Goal: Task Accomplishment & Management: Complete application form

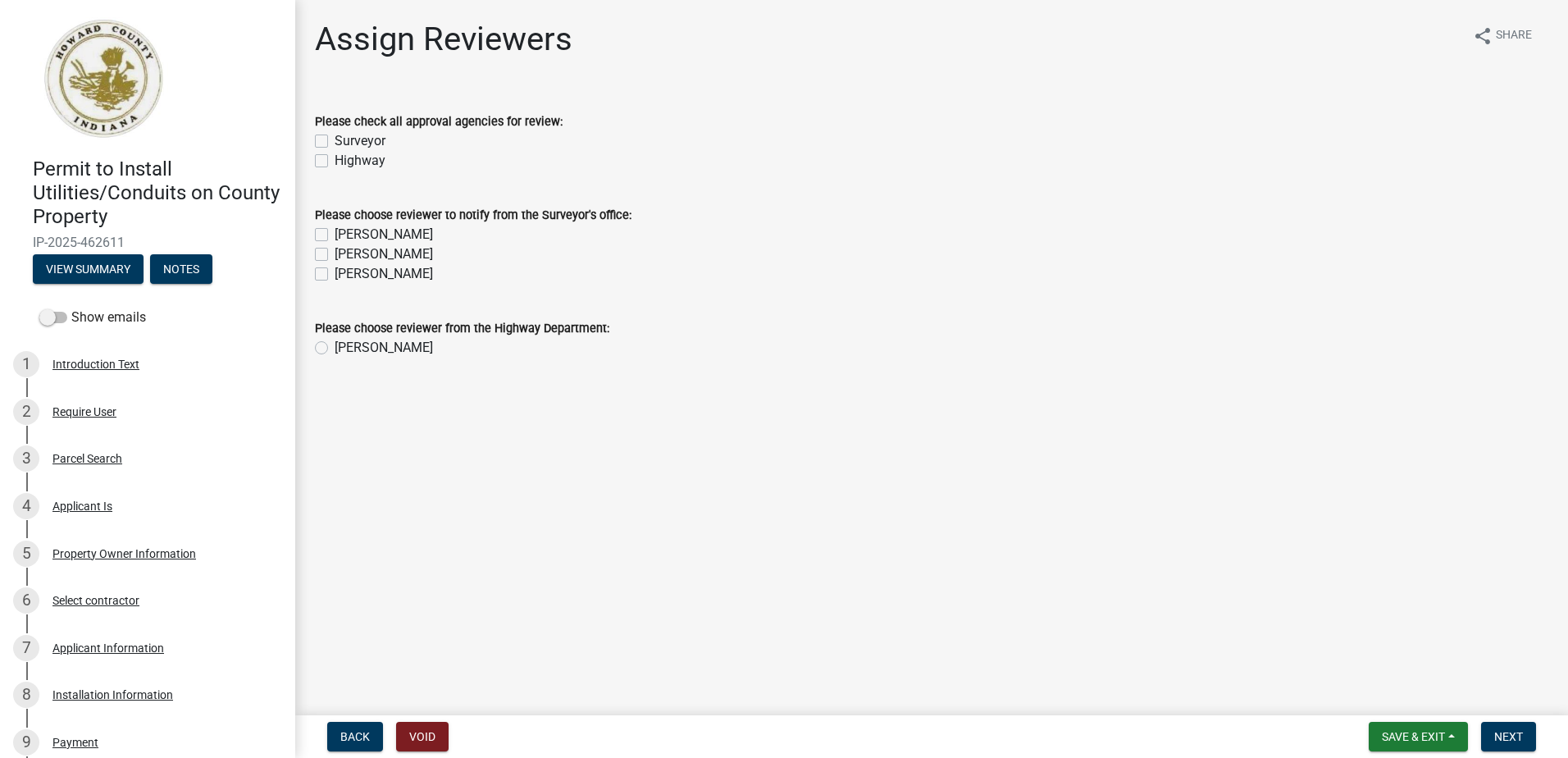
click at [334, 139] on label "Surveyor" at bounding box center [360, 141] width 51 height 20
click at [334, 139] on input "Surveyor" at bounding box center [339, 136] width 10 height 10
checkbox input "true"
click at [334, 164] on label "Highway" at bounding box center [360, 160] width 51 height 20
click at [334, 162] on input "Highway" at bounding box center [339, 155] width 10 height 10
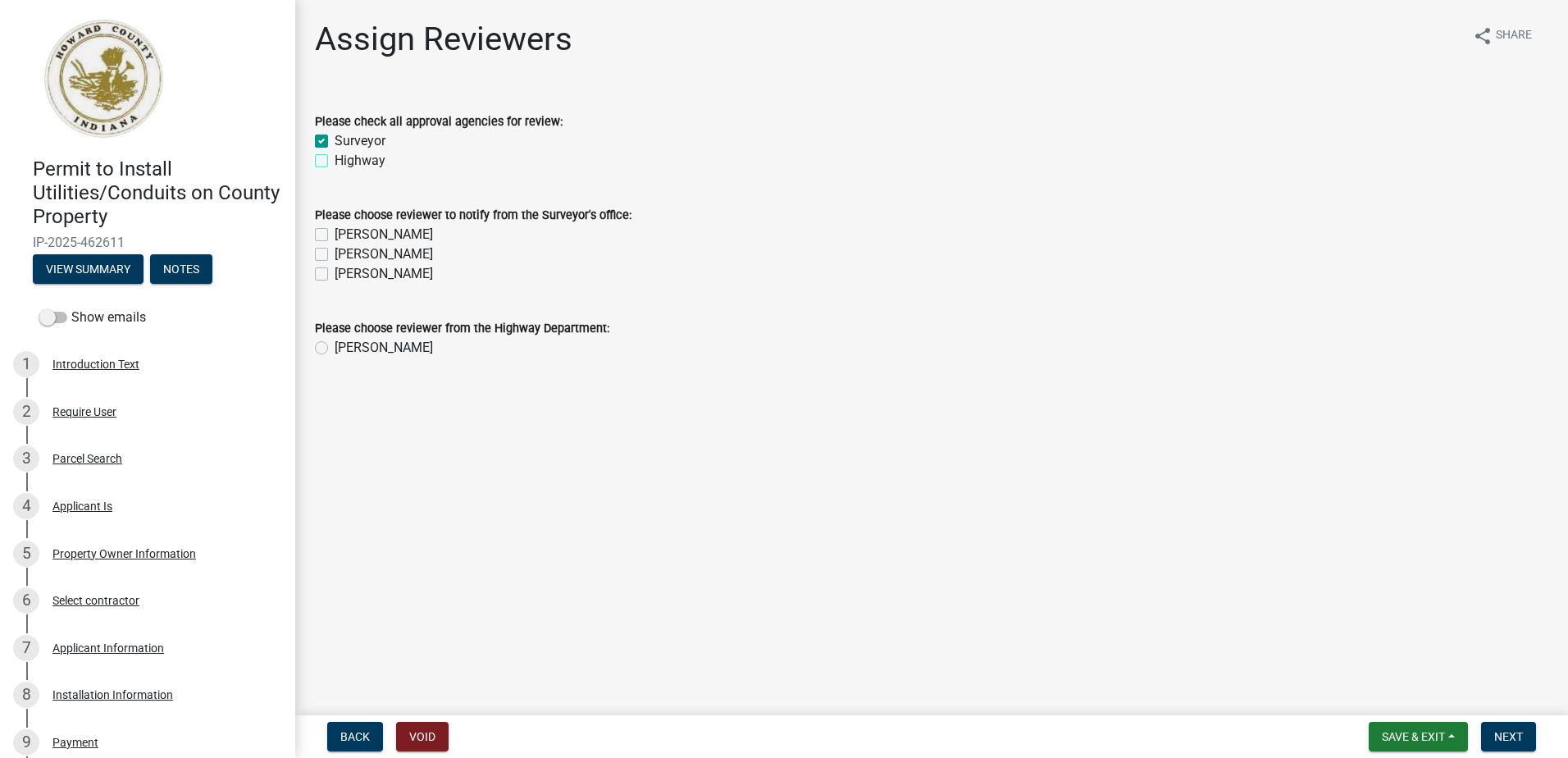
checkbox input "true"
click at [334, 236] on label "[PERSON_NAME]" at bounding box center [384, 234] width 99 height 20
click at [334, 235] on input "[PERSON_NAME]" at bounding box center [339, 229] width 10 height 10
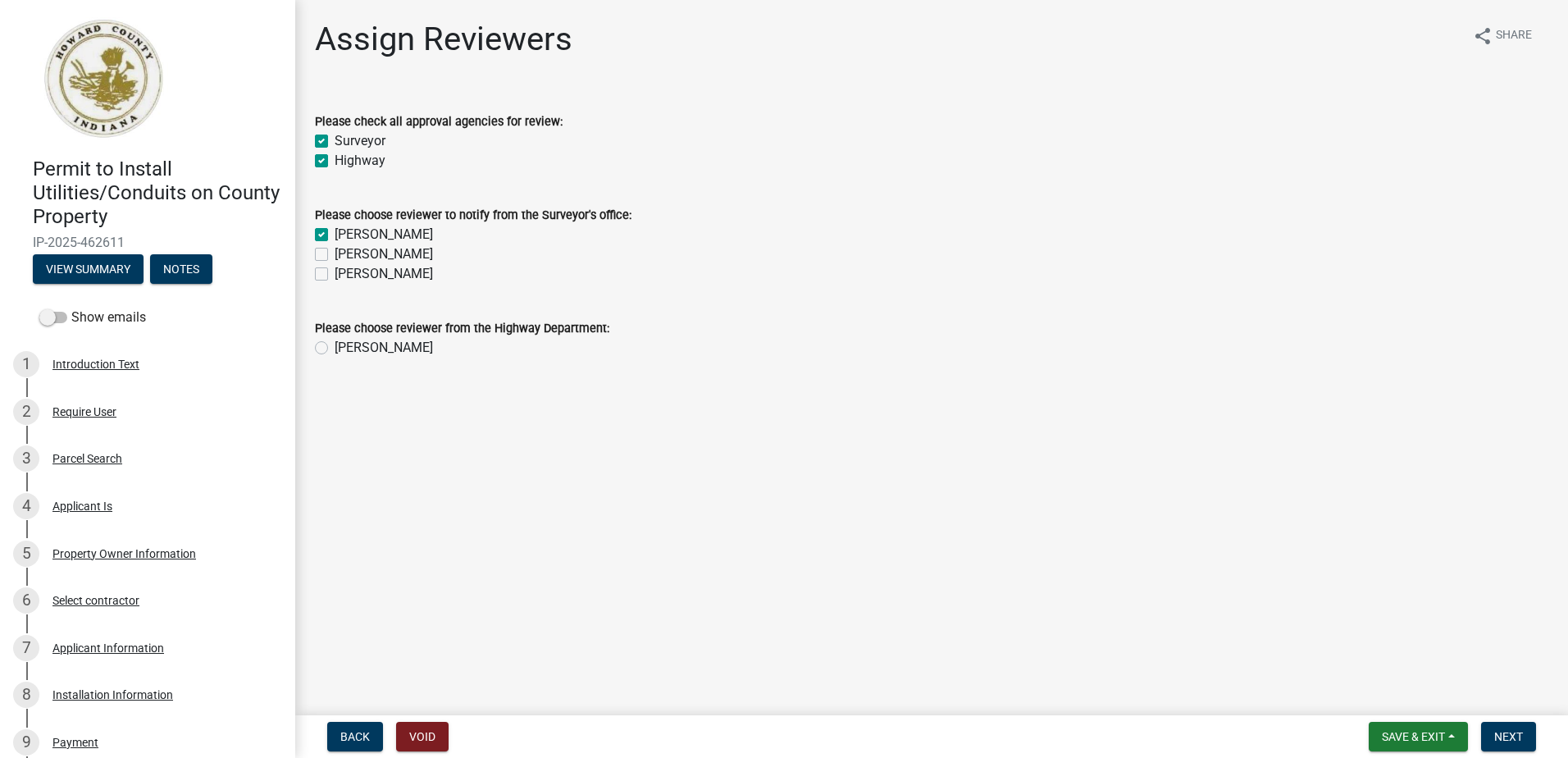
checkbox input "true"
checkbox input "false"
click at [334, 252] on label "[PERSON_NAME]" at bounding box center [384, 254] width 99 height 20
click at [334, 252] on input "[PERSON_NAME]" at bounding box center [339, 249] width 10 height 10
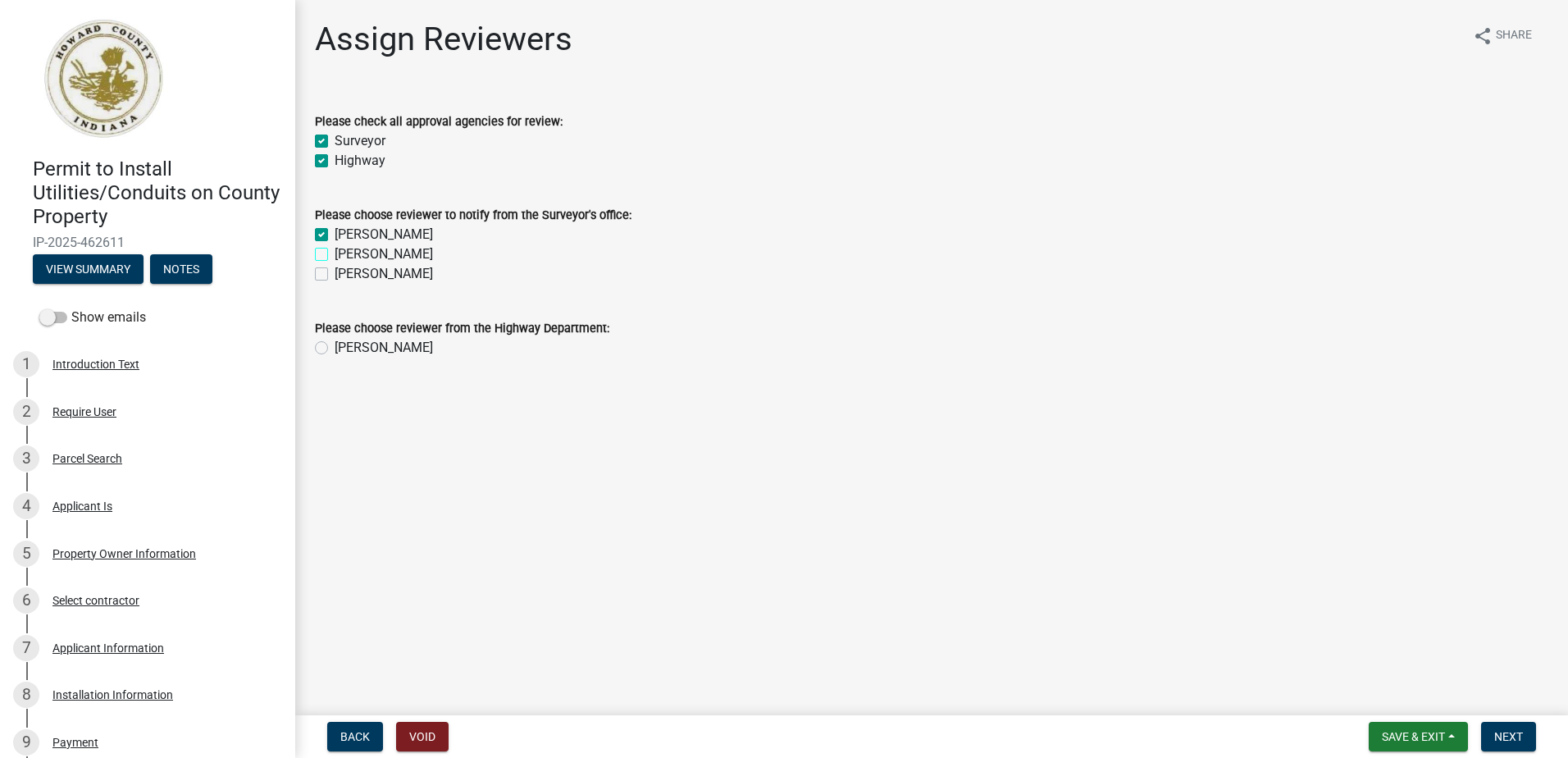
checkbox input "true"
click at [334, 278] on label "[PERSON_NAME]" at bounding box center [384, 274] width 99 height 20
click at [334, 275] on input "[PERSON_NAME]" at bounding box center [339, 269] width 10 height 10
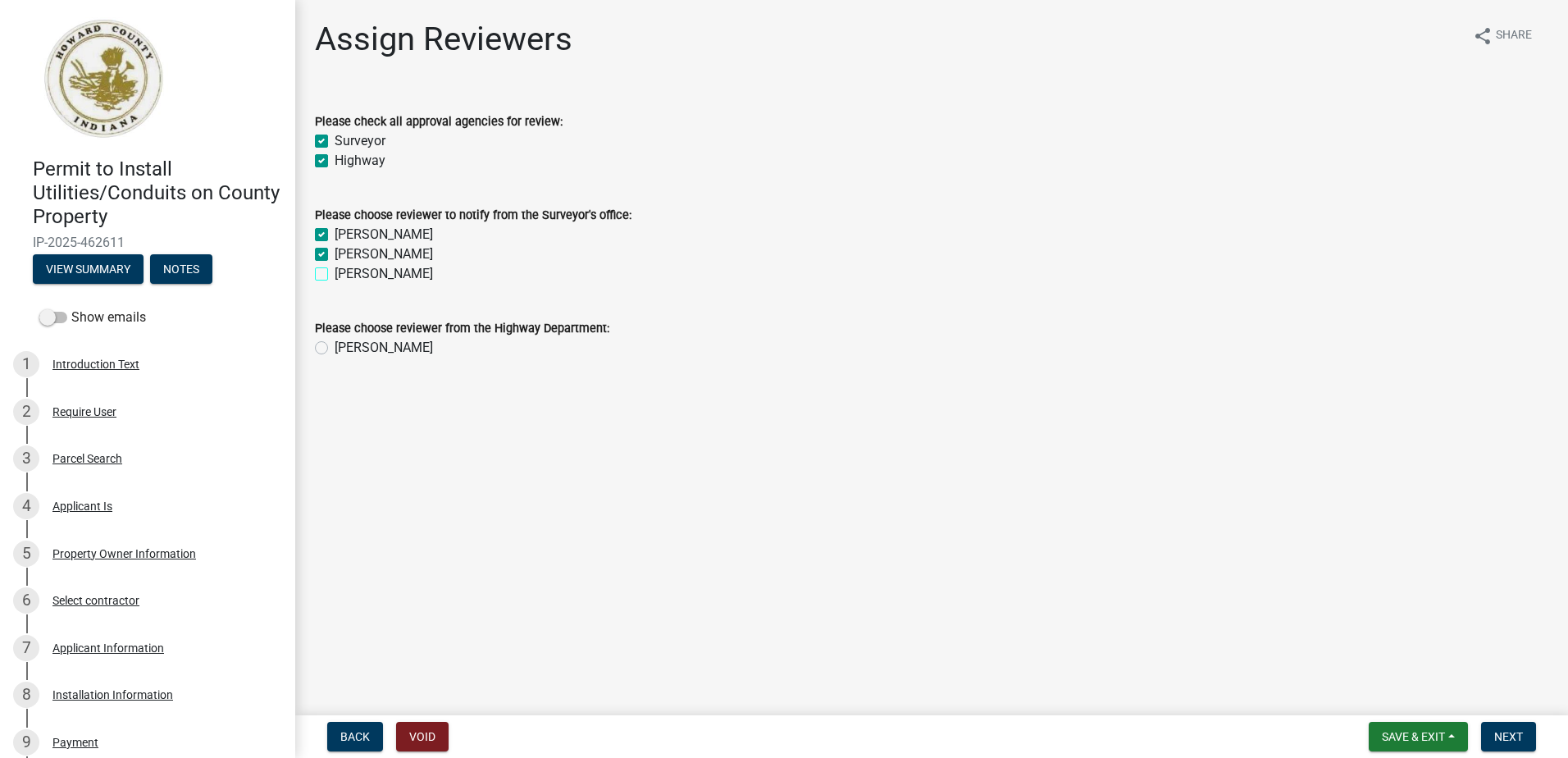
checkbox input "true"
click at [334, 351] on label "Amber Tolle" at bounding box center [384, 348] width 99 height 20
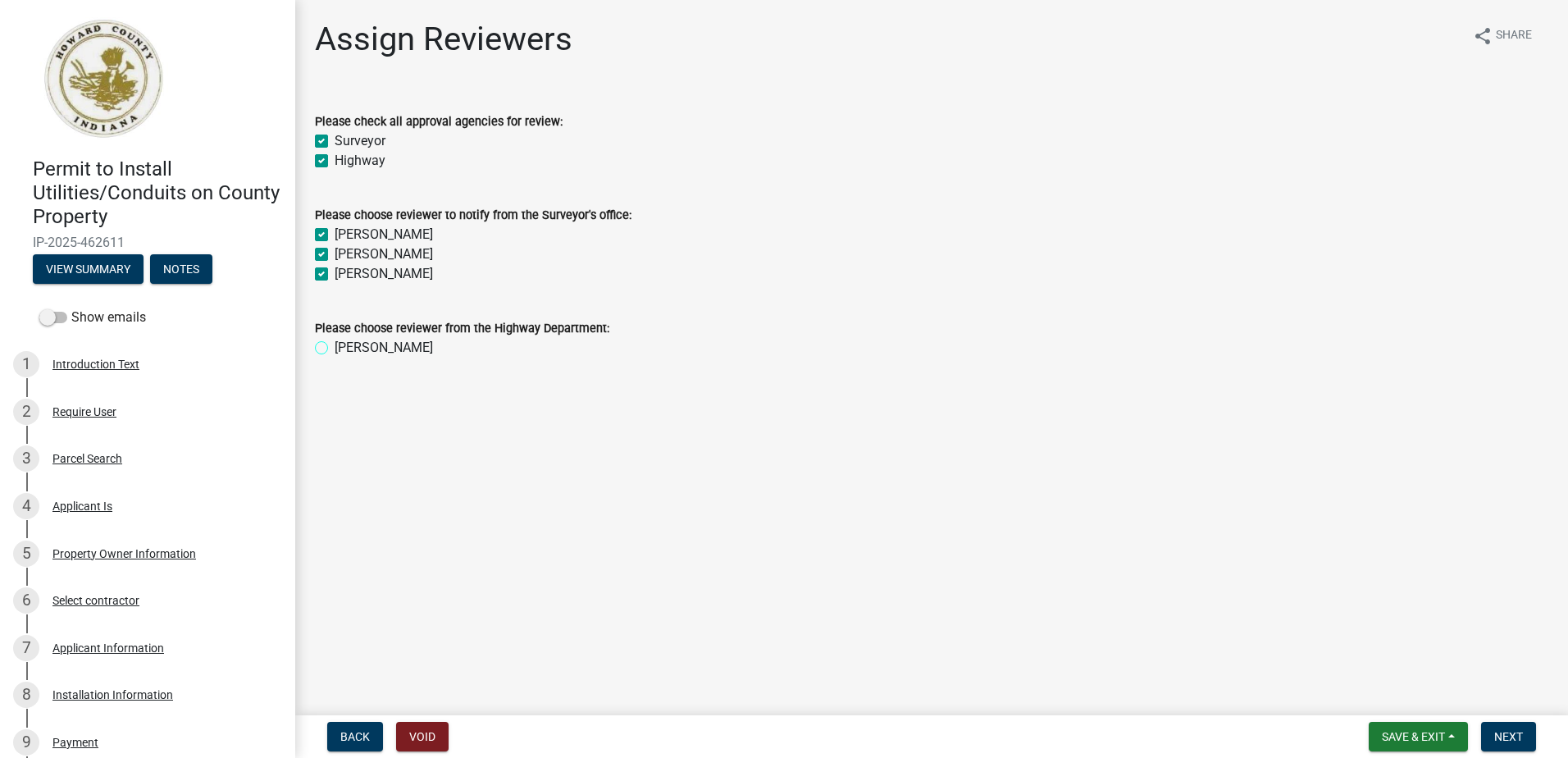
click at [334, 349] on input "Amber Tolle" at bounding box center [339, 343] width 10 height 10
radio input "true"
click at [1505, 731] on span "Next" at bounding box center [1508, 736] width 28 height 13
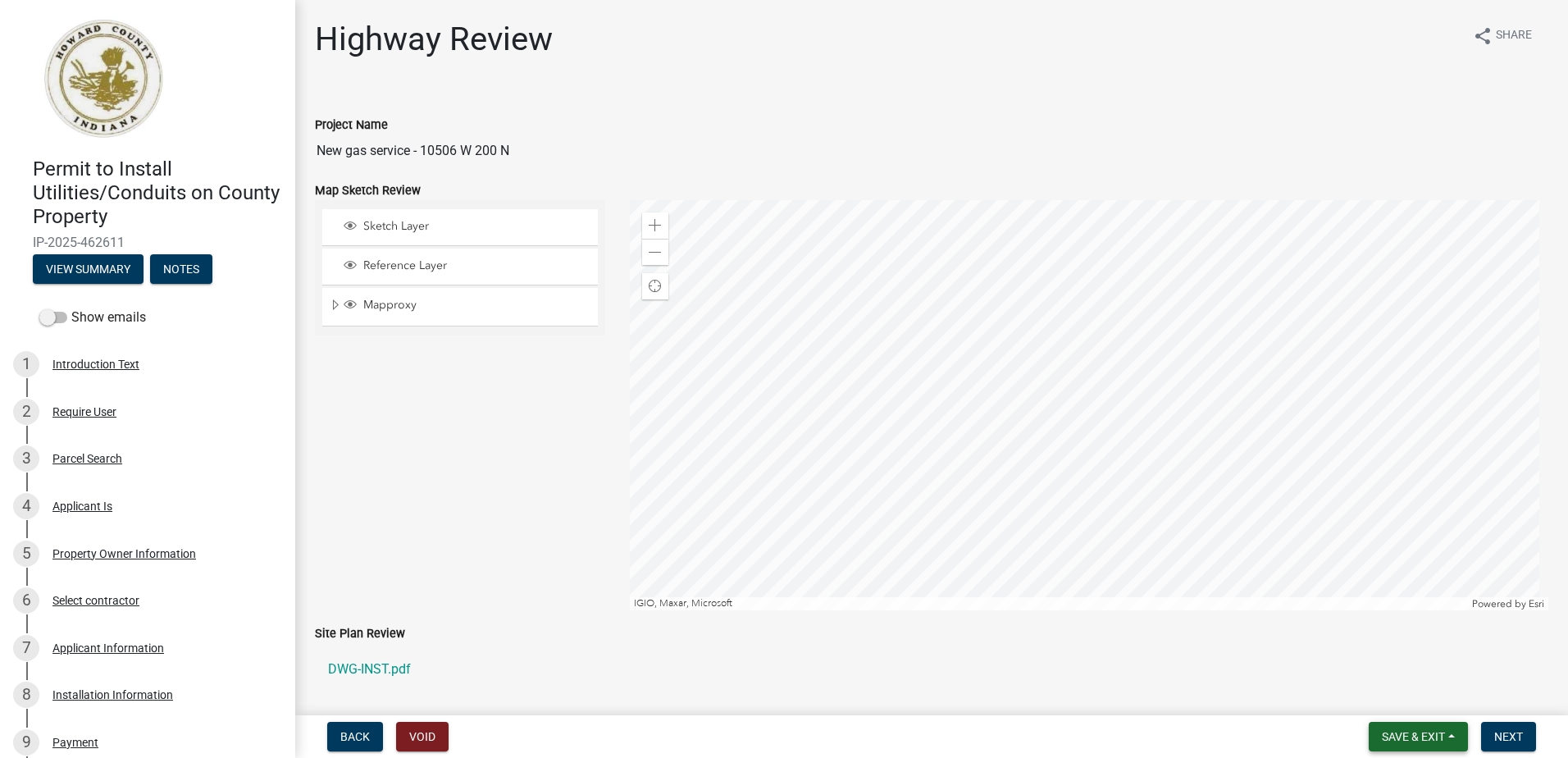
click at [1383, 731] on span "Save & Exit" at bounding box center [1414, 736] width 63 height 13
click at [1359, 688] on button "Save & Exit" at bounding box center [1402, 695] width 132 height 40
click at [402, 668] on link "S 800 E - S 800 E.pdf" at bounding box center [931, 670] width 1234 height 40
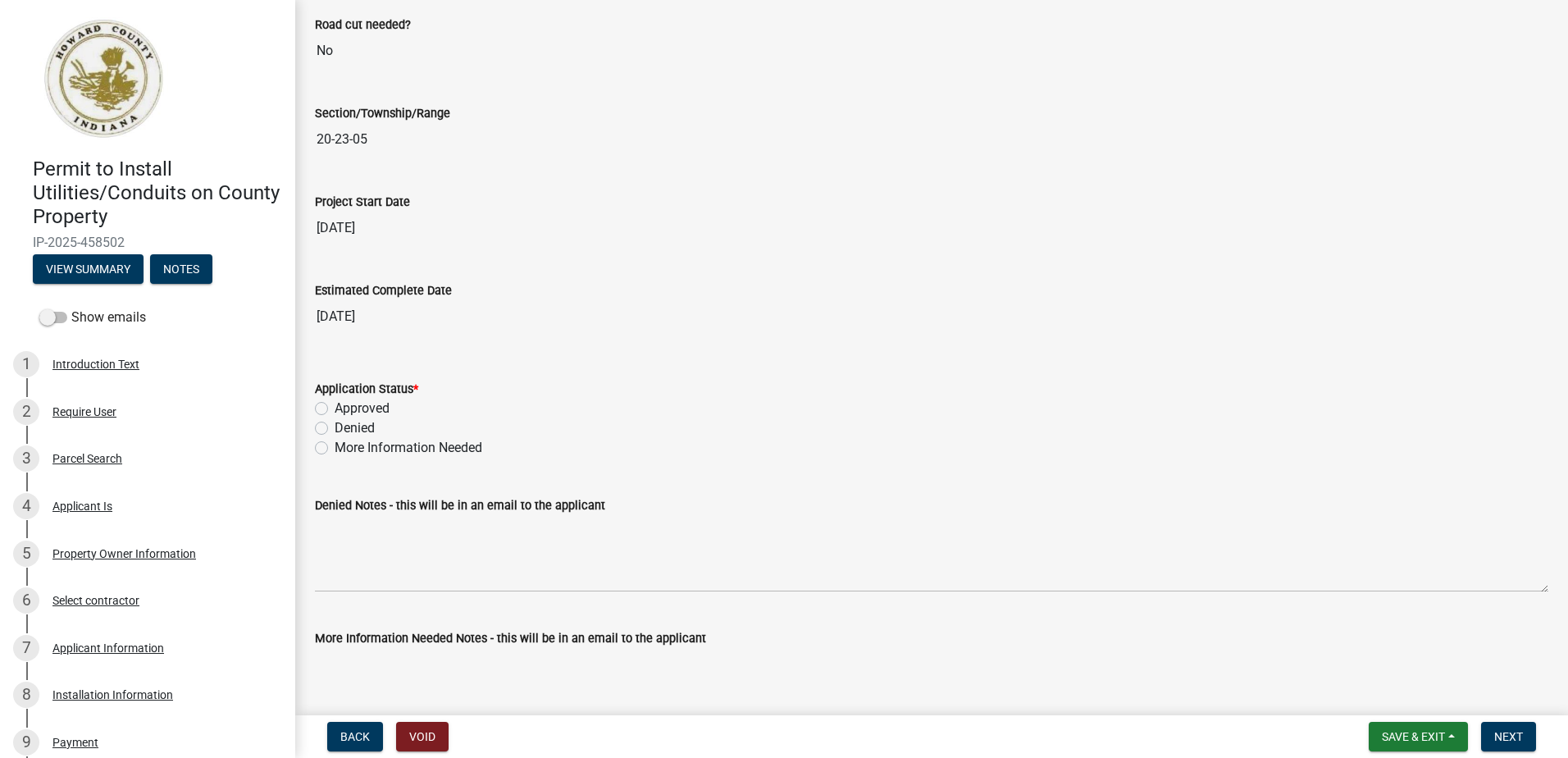
scroll to position [2625, 0]
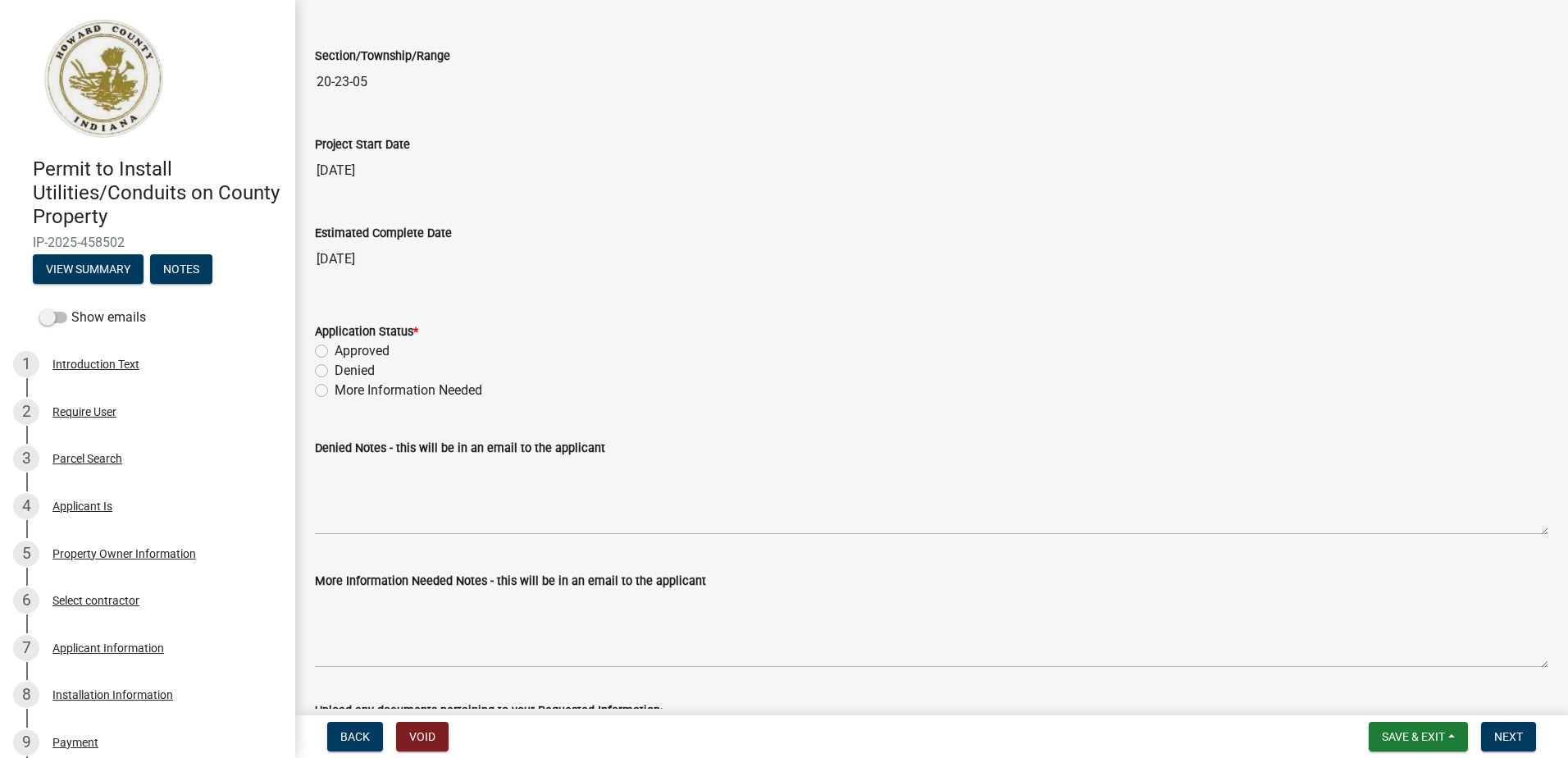
drag, startPoint x: 315, startPoint y: 352, endPoint x: 401, endPoint y: 352, distance: 86.0
click at [334, 352] on label "Approved" at bounding box center [362, 351] width 55 height 20
click at [334, 352] on input "Approved" at bounding box center [339, 346] width 10 height 10
radio input "true"
click at [1497, 731] on span "Next" at bounding box center [1508, 736] width 28 height 13
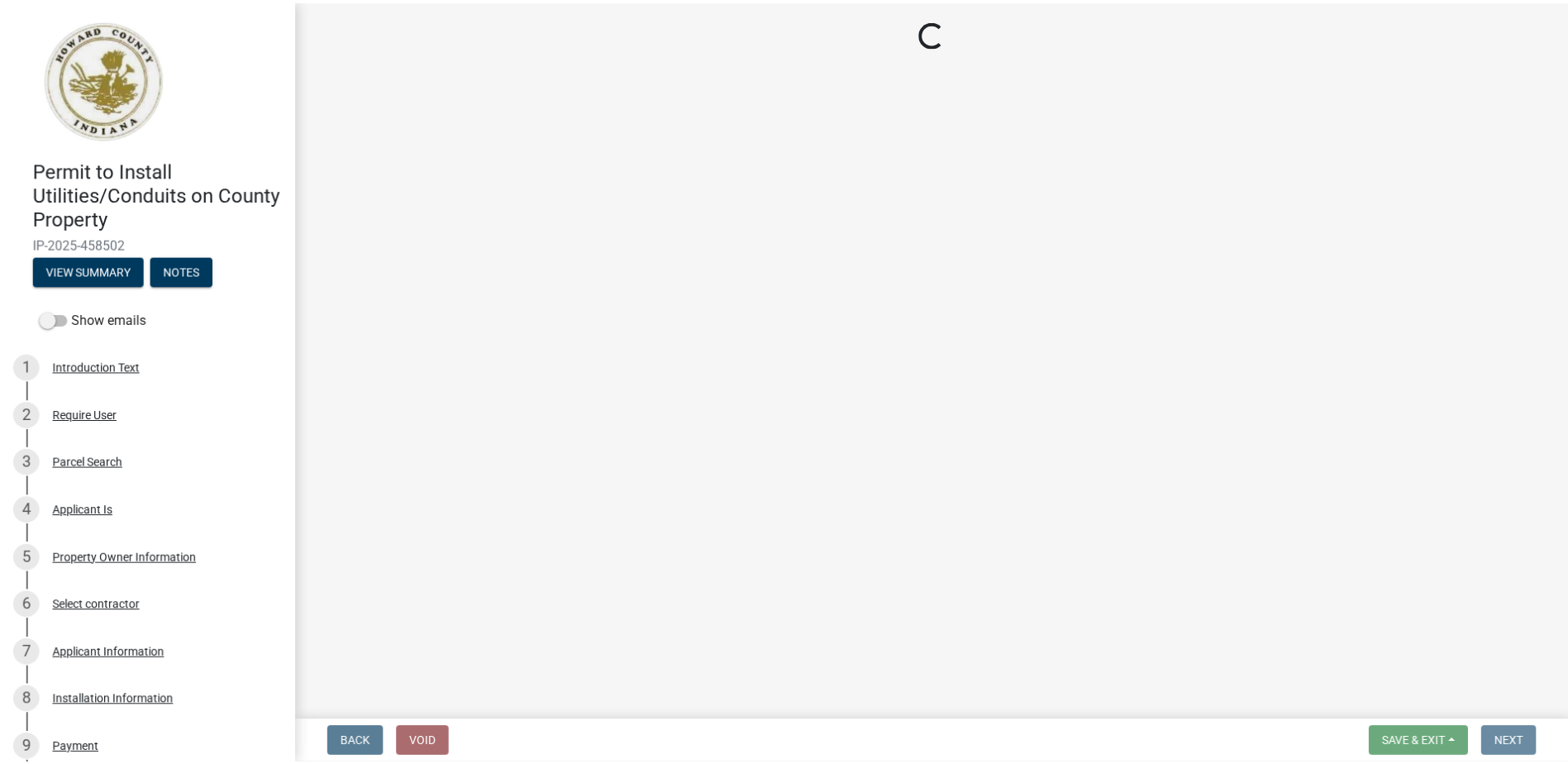
scroll to position [0, 0]
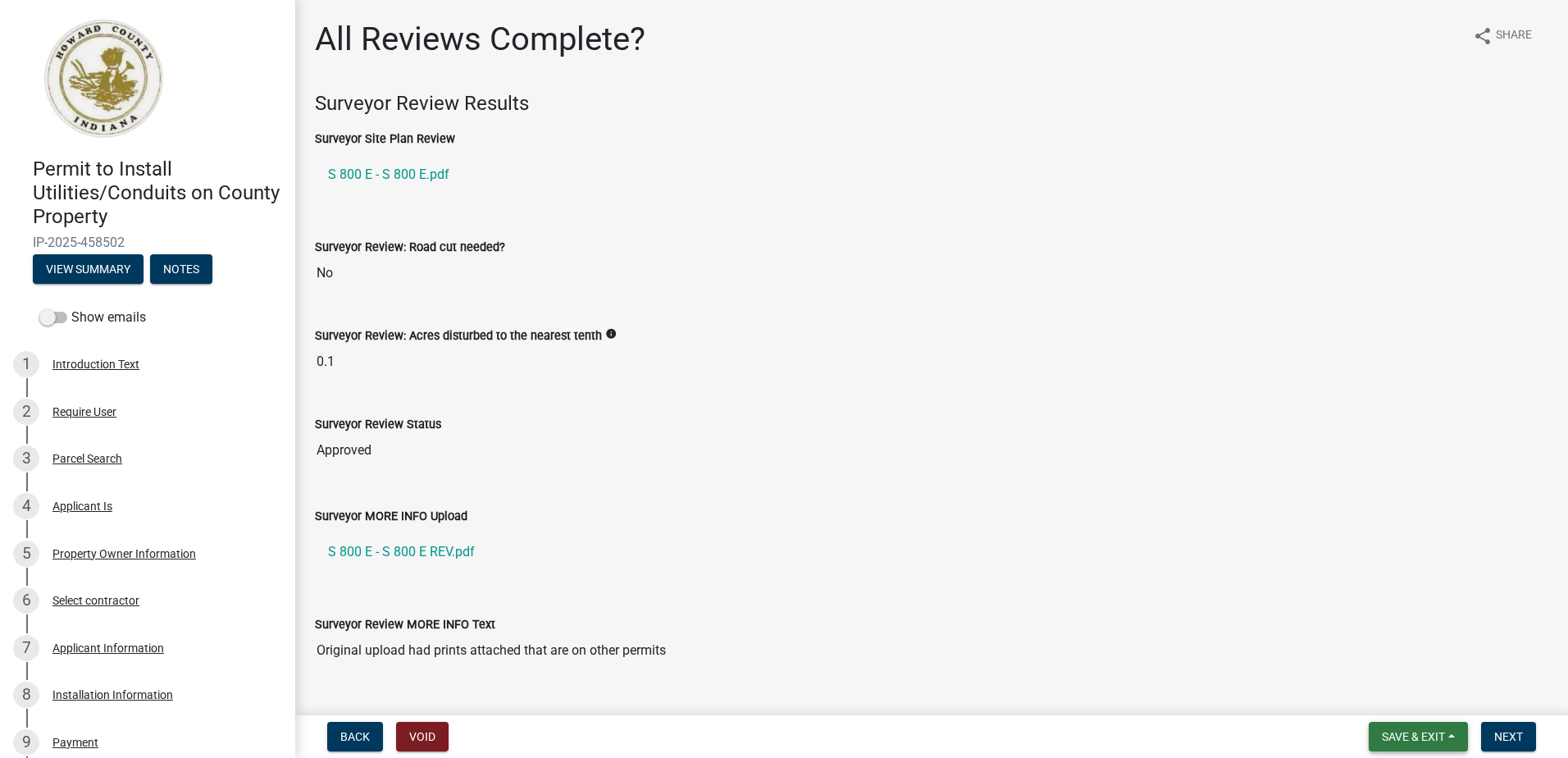
click at [1437, 737] on span "Save & Exit" at bounding box center [1414, 736] width 63 height 13
click at [1430, 701] on button "Save & Exit" at bounding box center [1402, 695] width 132 height 40
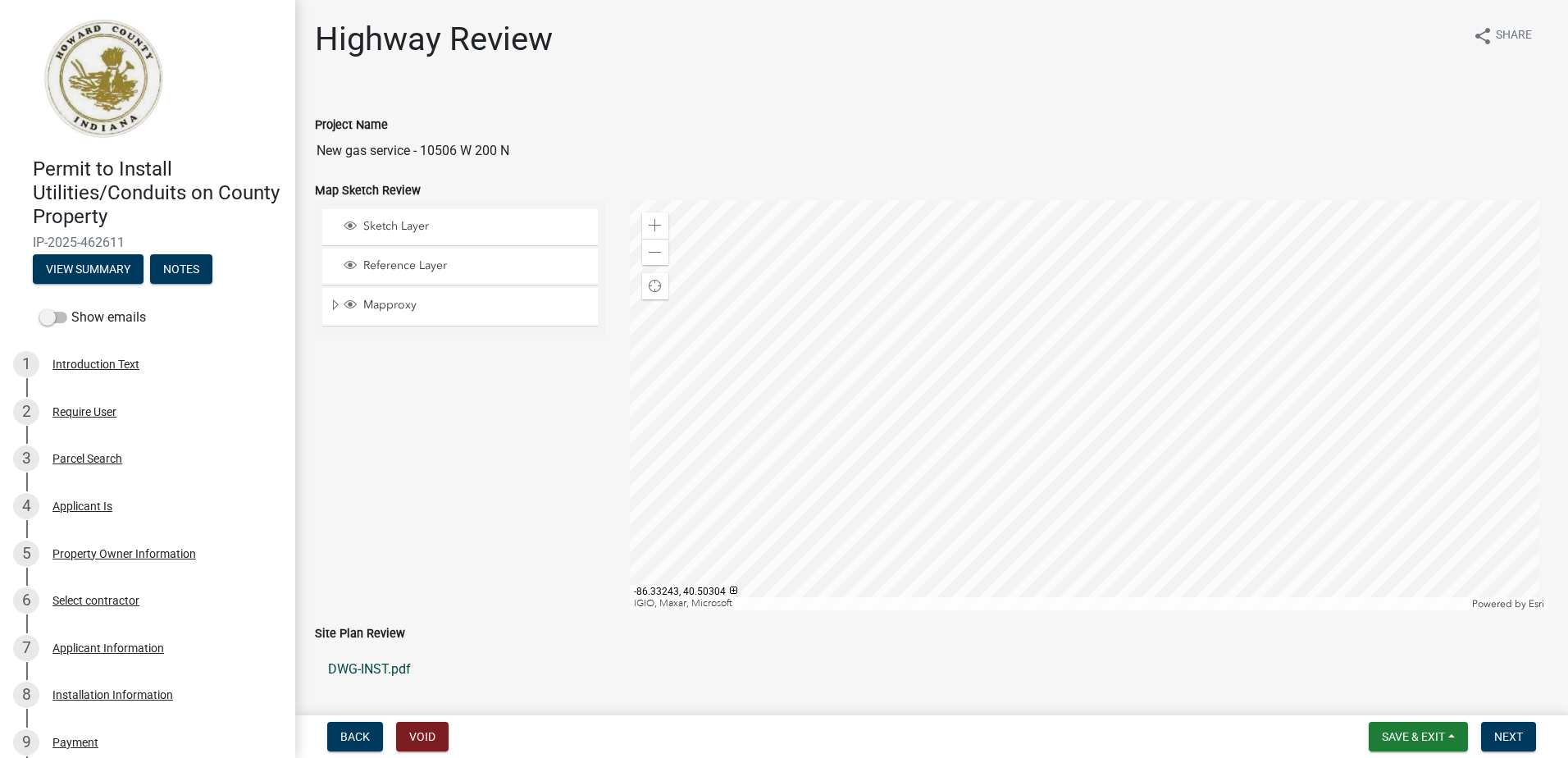
click at [368, 669] on link "DWG-INST.pdf" at bounding box center [931, 670] width 1234 height 40
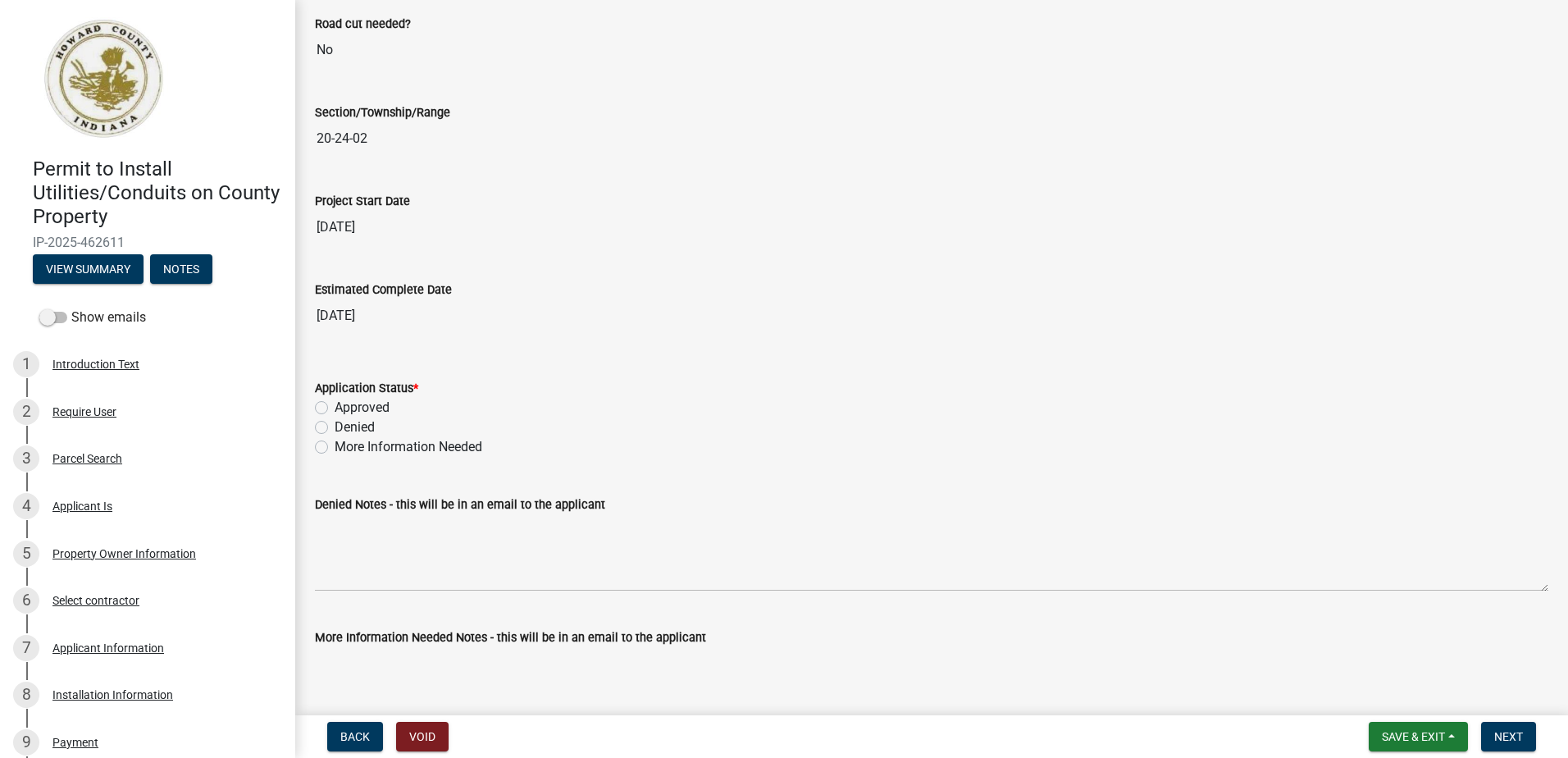
scroll to position [2625, 0]
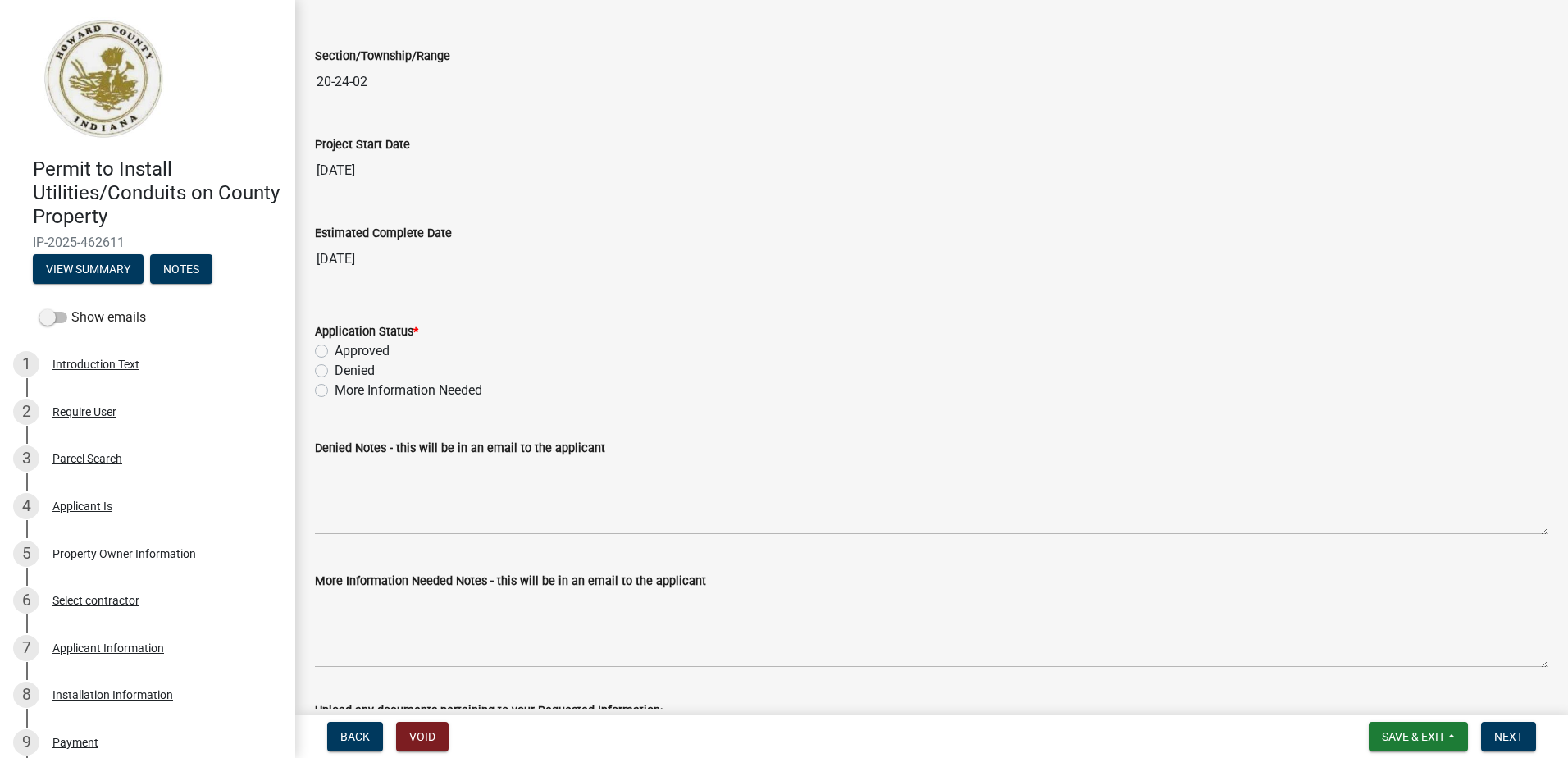
click at [334, 351] on label "Approved" at bounding box center [362, 351] width 55 height 20
click at [334, 351] on input "Approved" at bounding box center [339, 346] width 10 height 10
radio input "true"
click at [1503, 731] on span "Next" at bounding box center [1508, 736] width 28 height 13
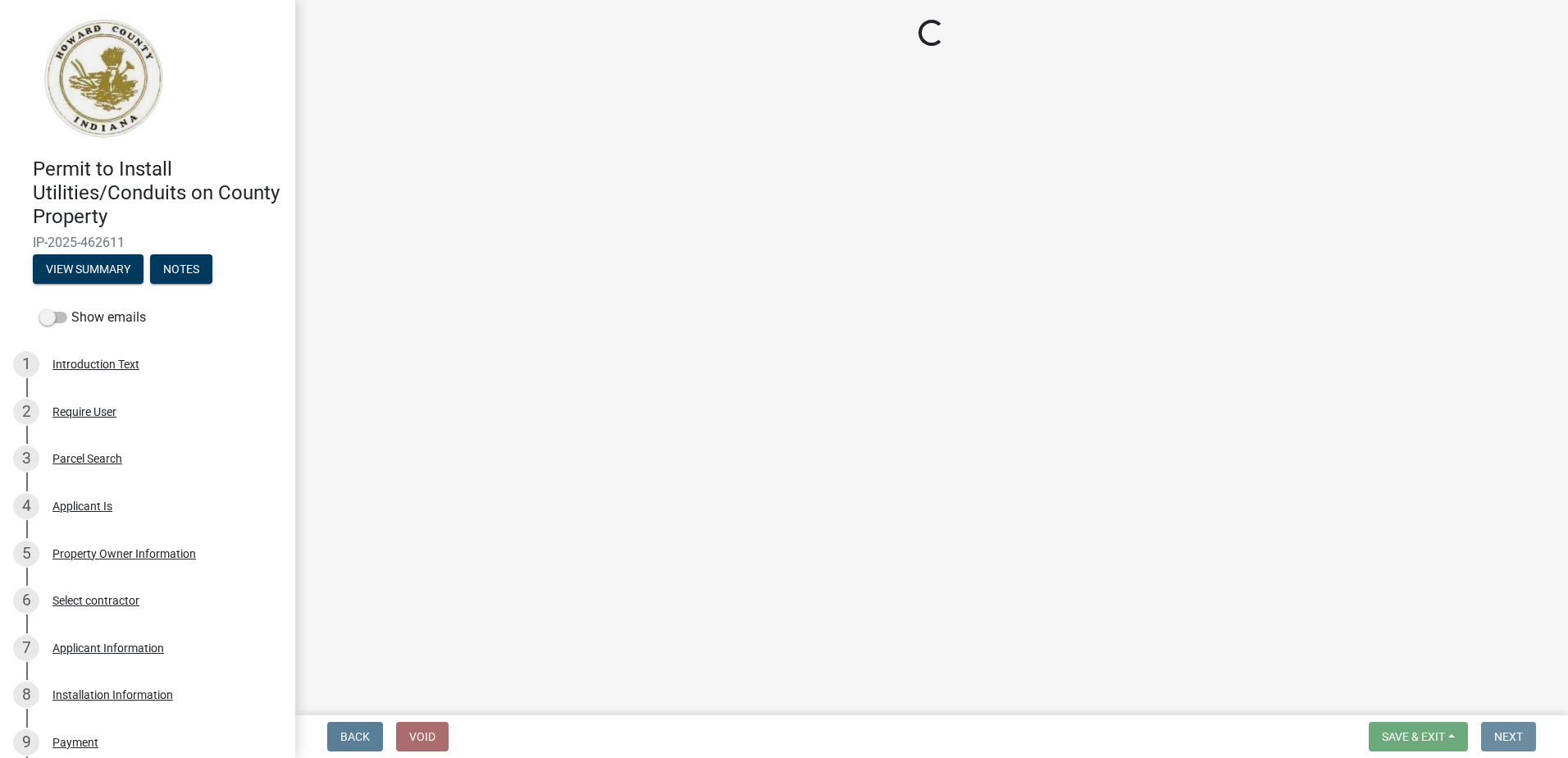
scroll to position [0, 0]
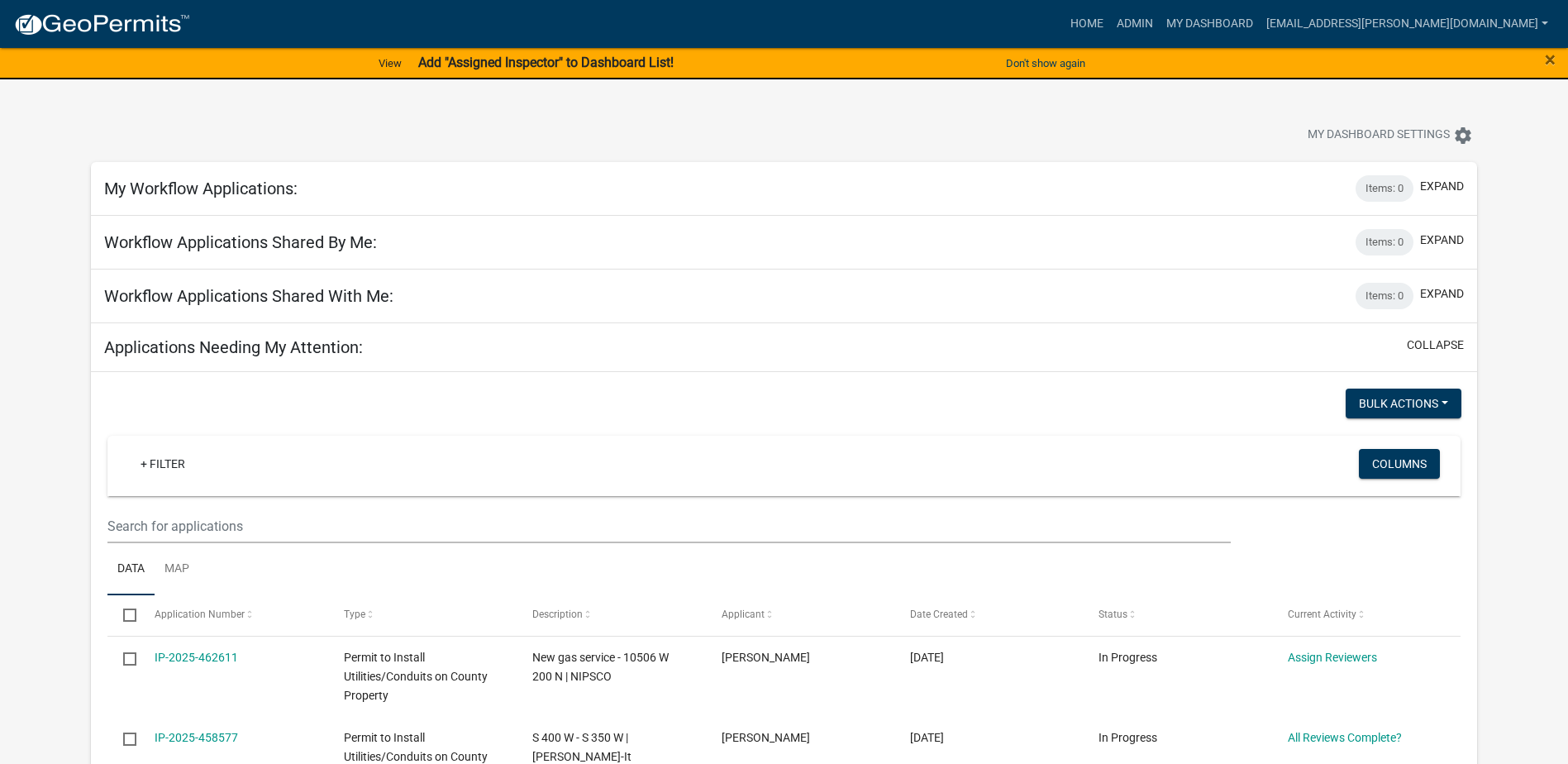
scroll to position [362, 0]
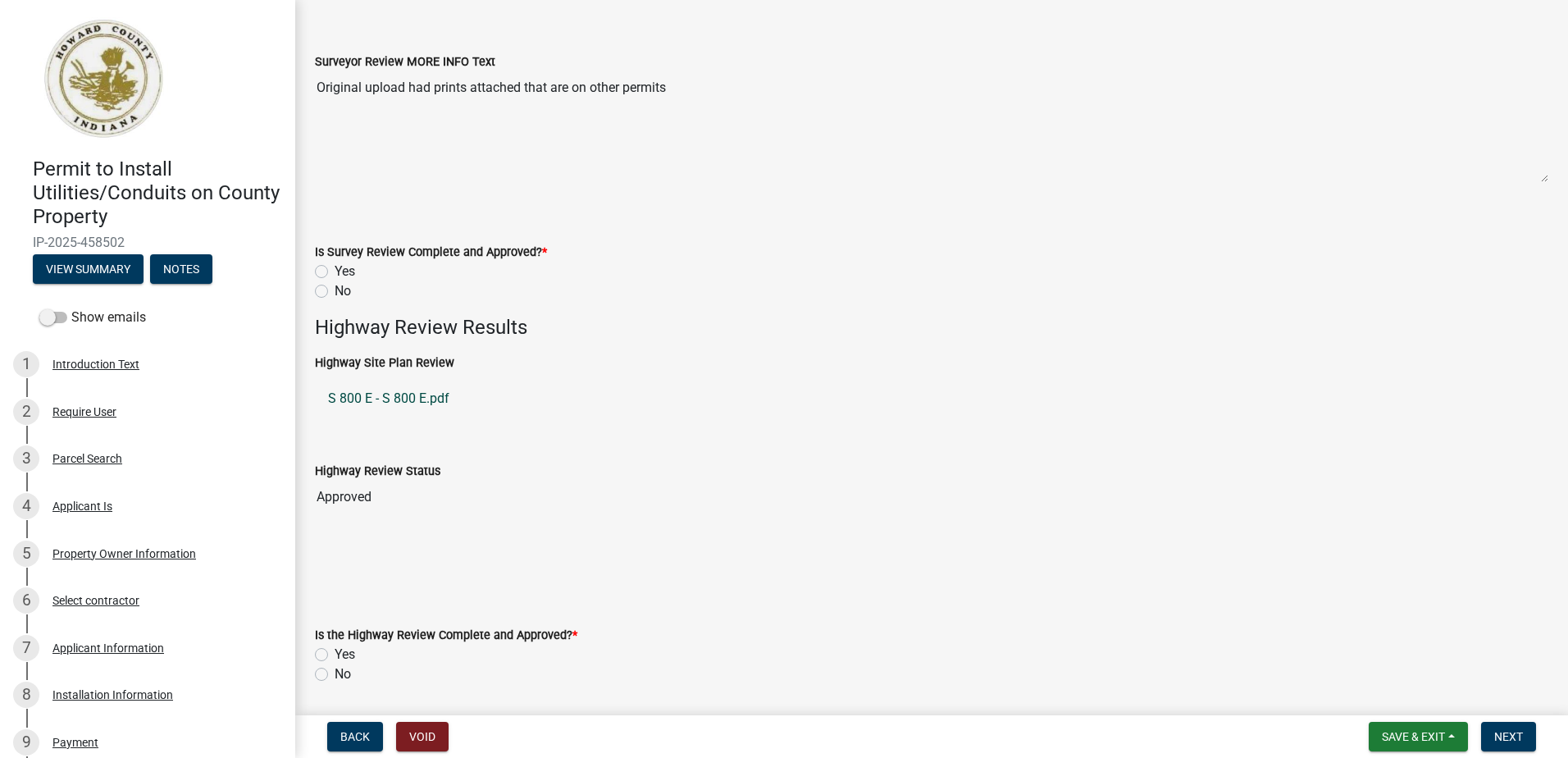
scroll to position [574, 0]
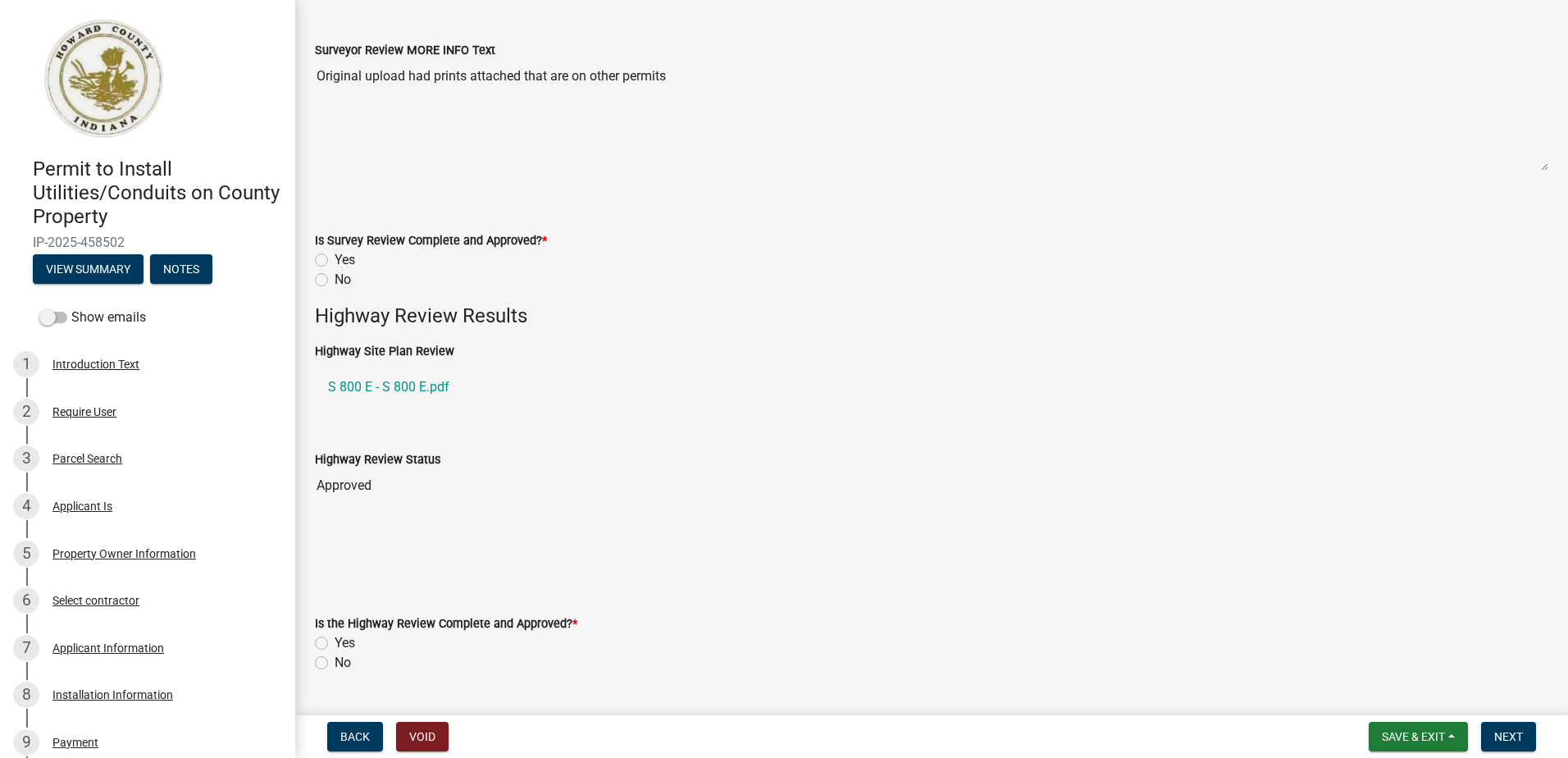
click at [334, 260] on label "Yes" at bounding box center [345, 260] width 21 height 20
click at [334, 260] on input "Yes" at bounding box center [339, 255] width 10 height 10
radio input "true"
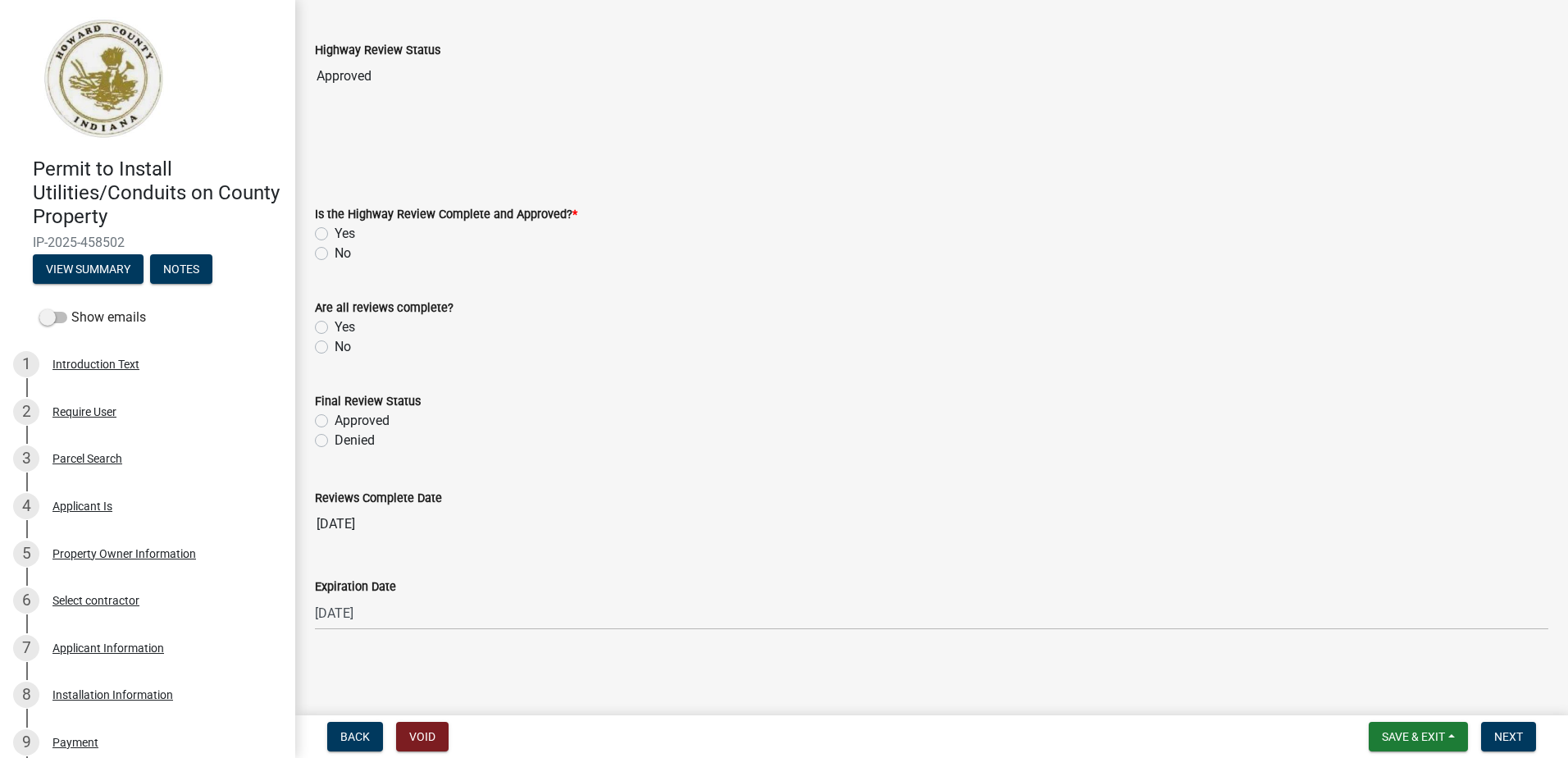
click at [334, 230] on label "Yes" at bounding box center [345, 233] width 21 height 20
click at [334, 230] on input "Yes" at bounding box center [339, 228] width 10 height 10
radio input "true"
drag, startPoint x: 321, startPoint y: 322, endPoint x: 321, endPoint y: 355, distance: 33.0
click at [334, 323] on label "Yes" at bounding box center [345, 327] width 21 height 20
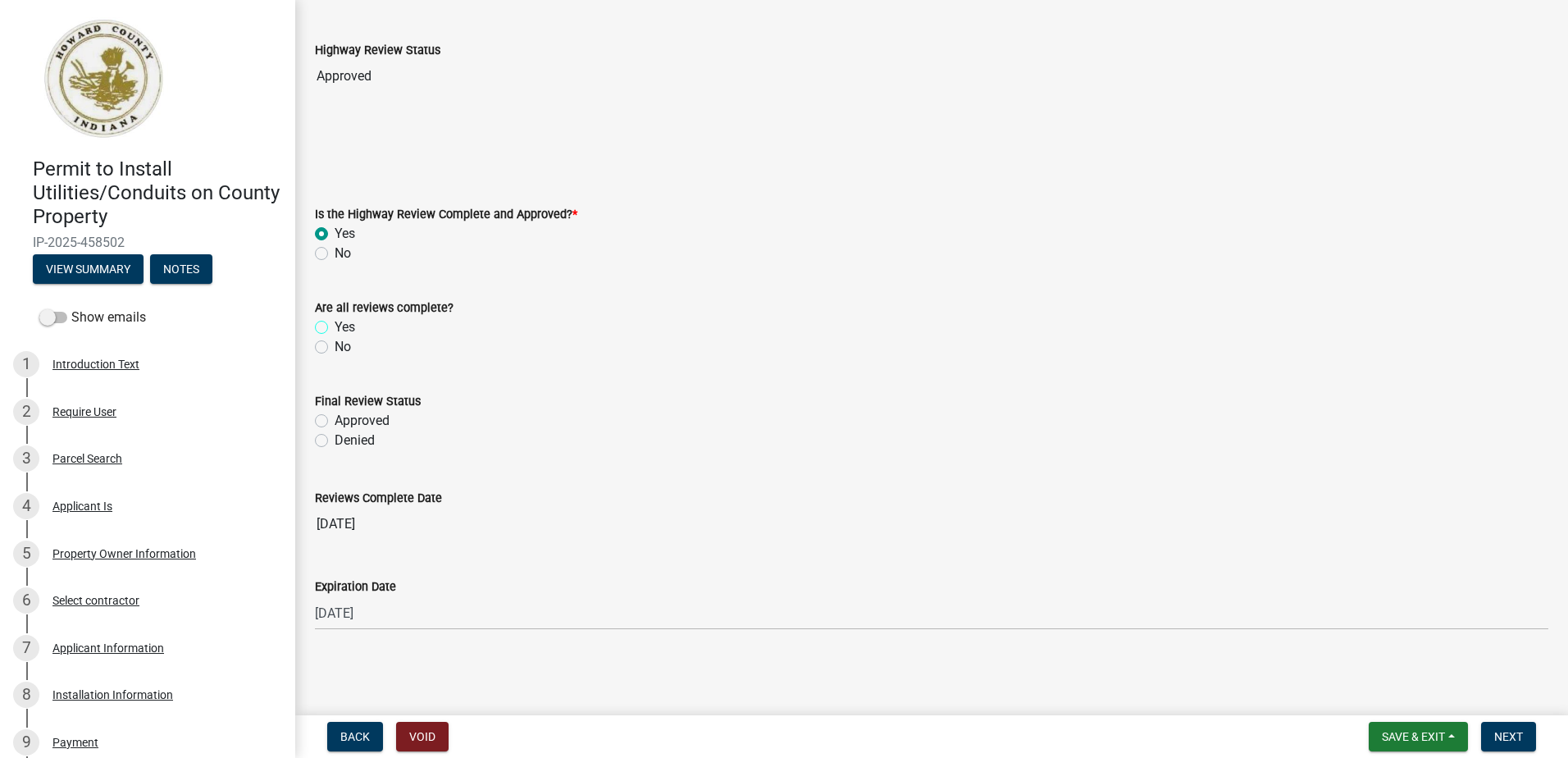
click at [334, 323] on input "Yes" at bounding box center [339, 322] width 10 height 10
radio input "true"
click at [334, 418] on label "Approved" at bounding box center [362, 421] width 55 height 20
click at [334, 418] on input "Approved" at bounding box center [339, 416] width 10 height 10
radio input "true"
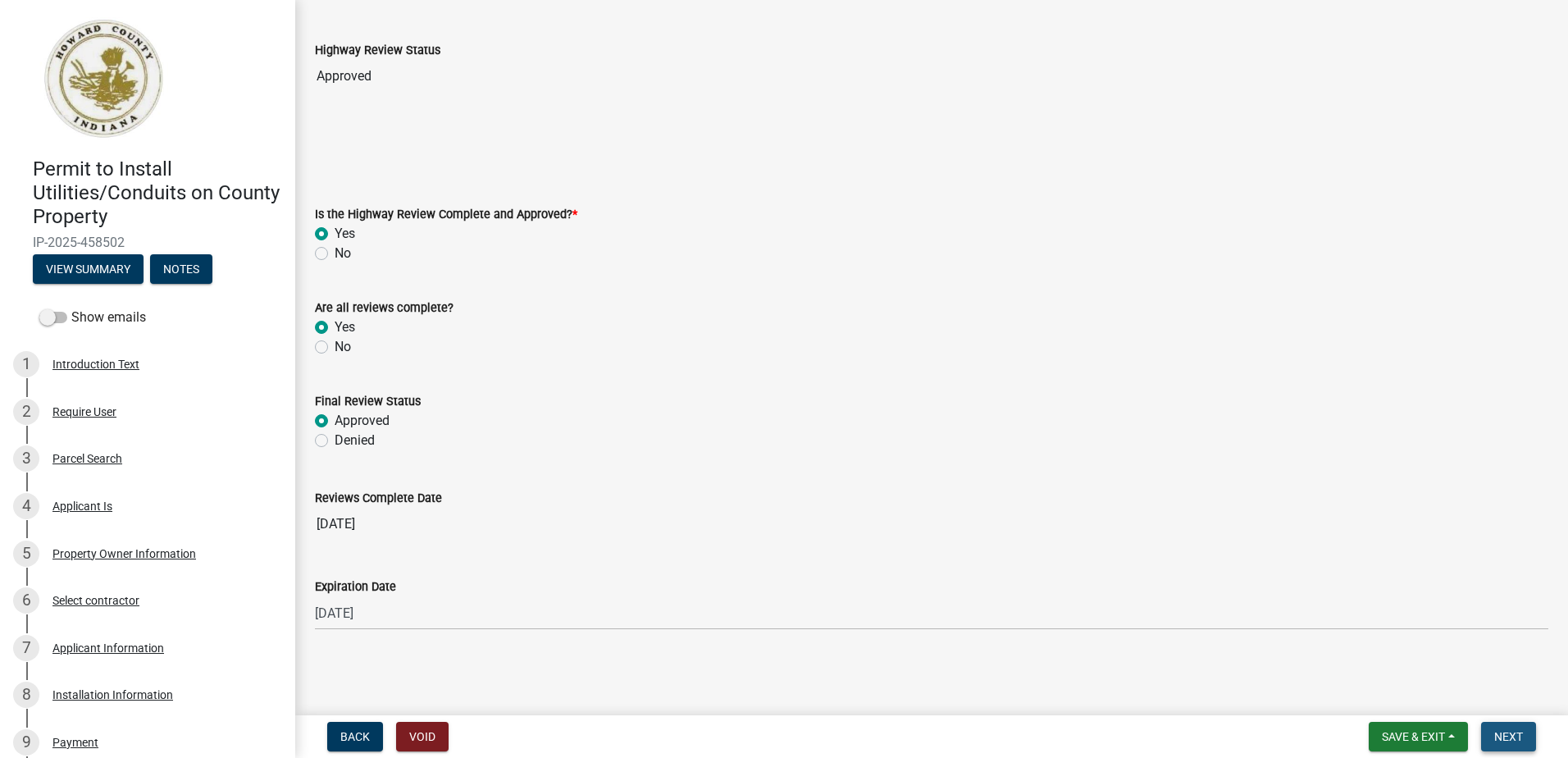
click at [1516, 737] on span "Next" at bounding box center [1508, 736] width 28 height 13
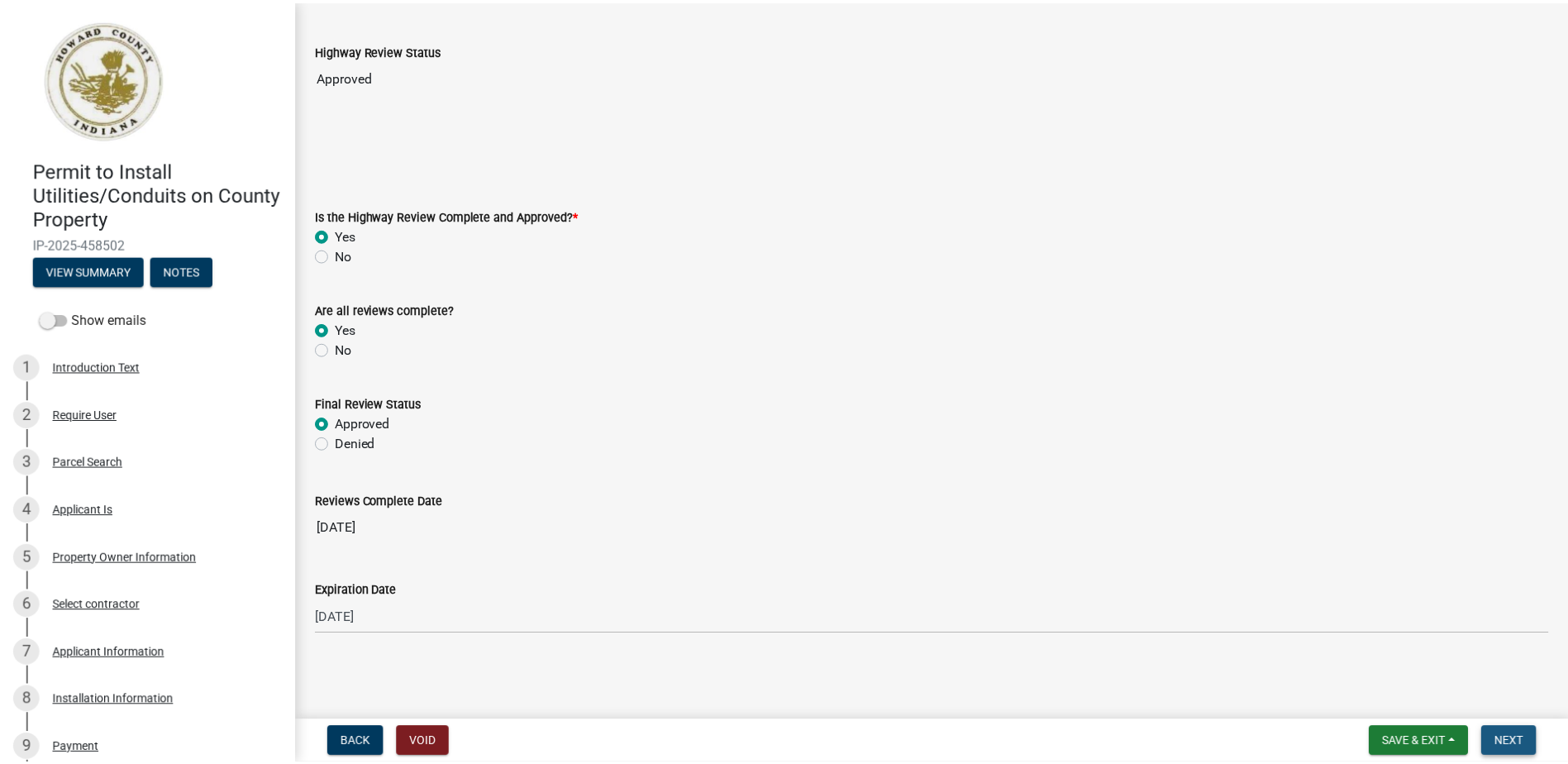
scroll to position [0, 0]
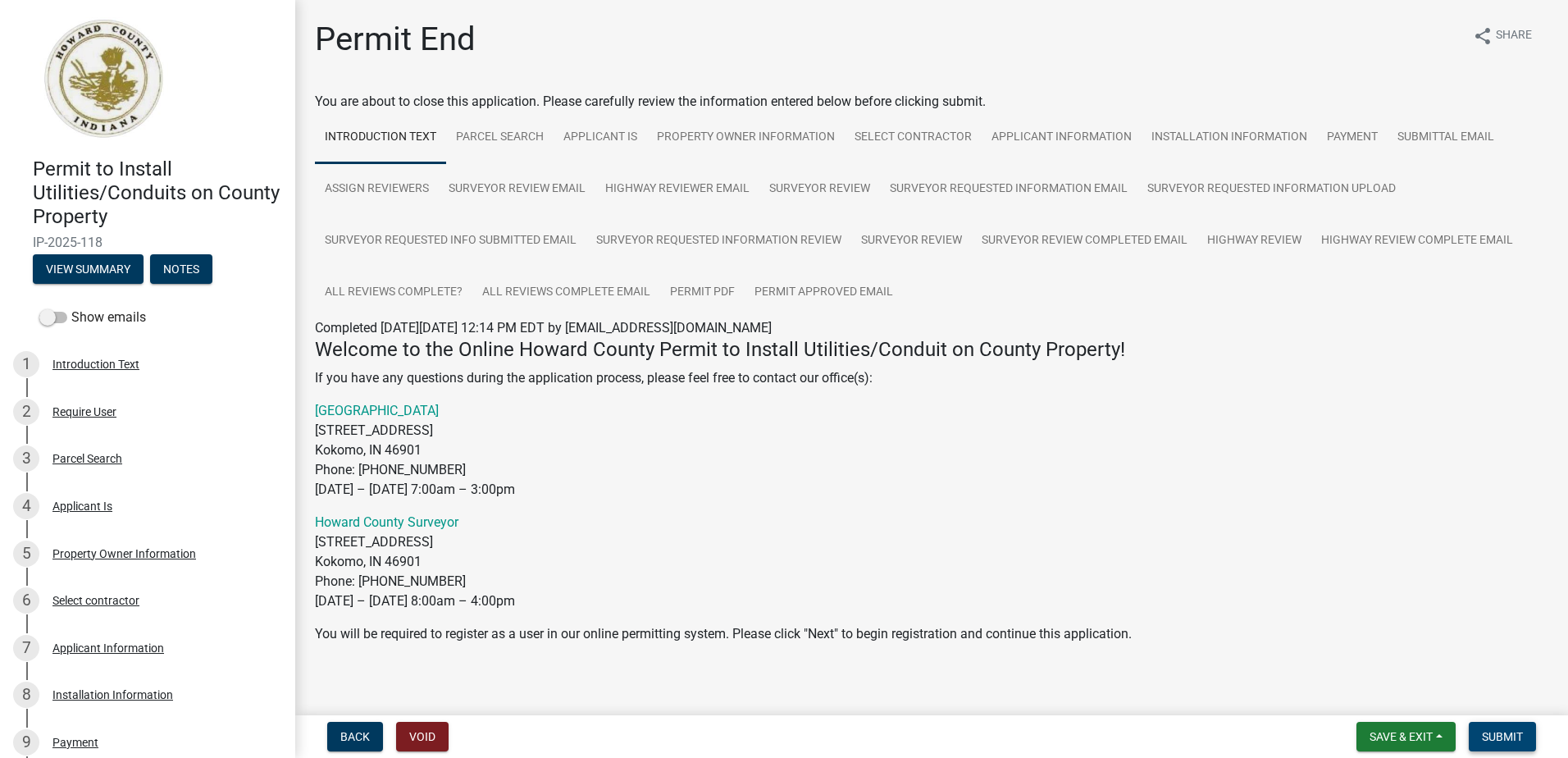
click at [1491, 738] on span "Submit" at bounding box center [1502, 736] width 41 height 13
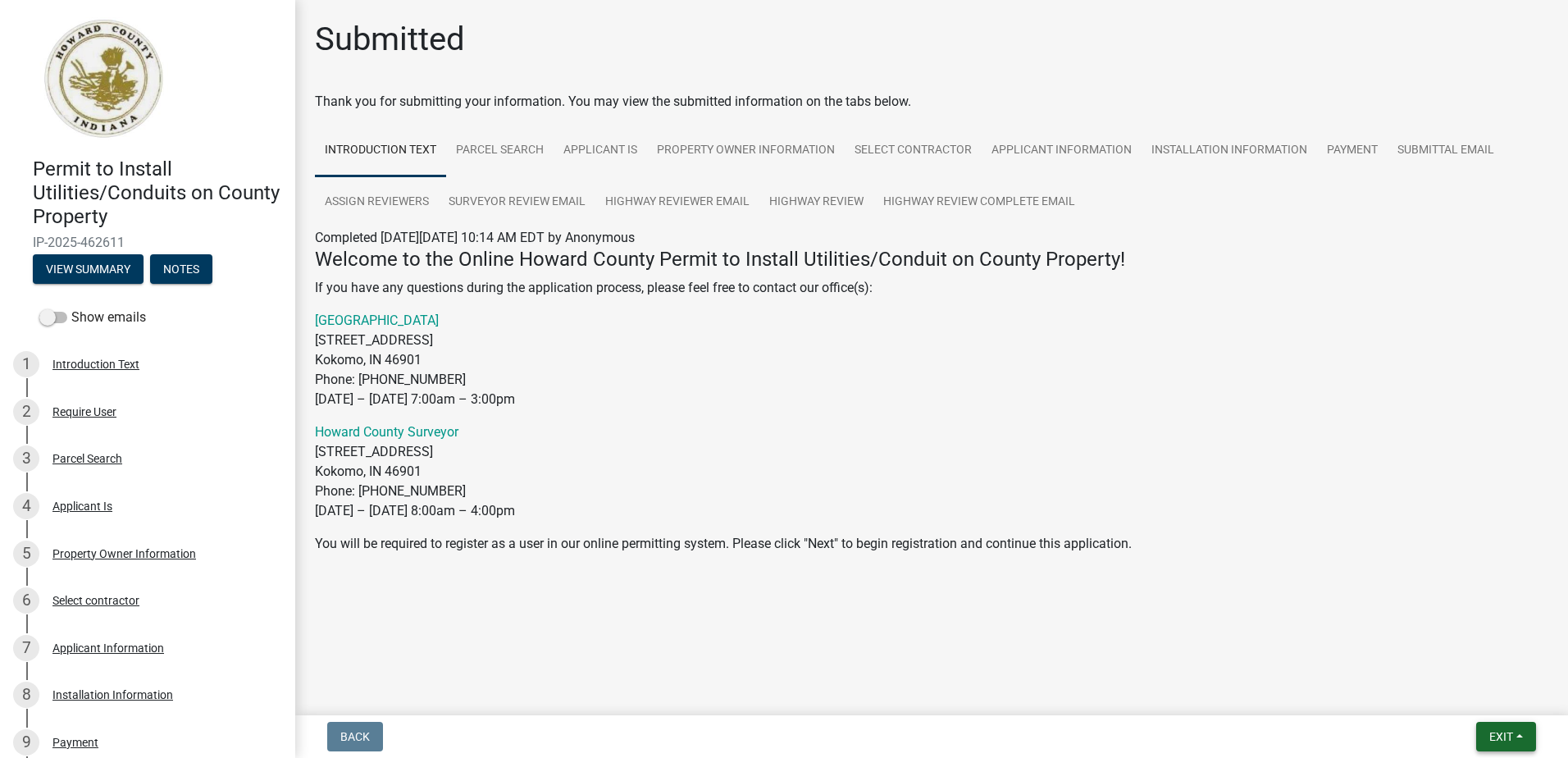
click at [1504, 734] on span "Exit" at bounding box center [1501, 736] width 24 height 13
click at [1479, 698] on button "Save & Exit" at bounding box center [1470, 695] width 132 height 40
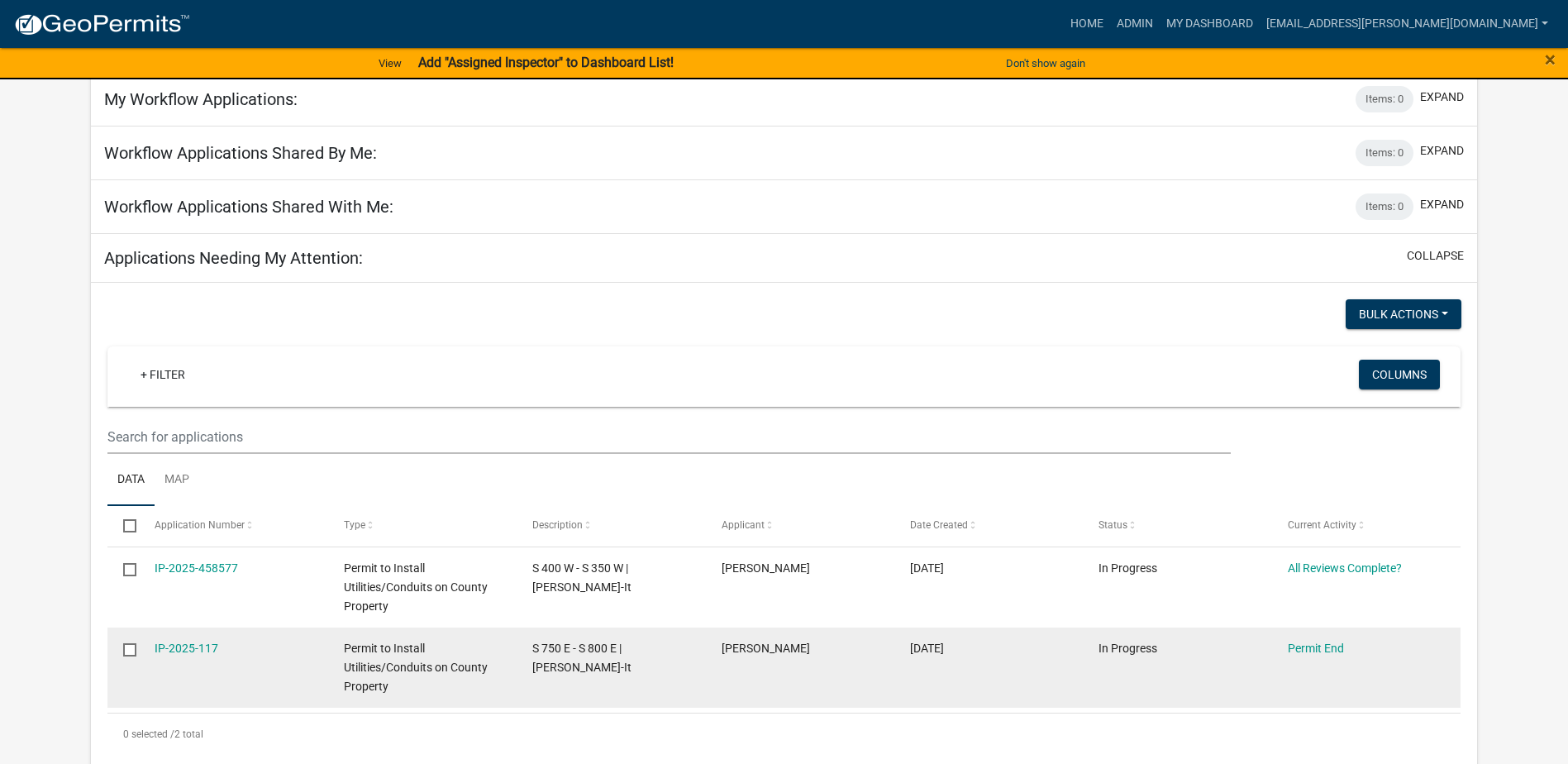
scroll to position [152, 0]
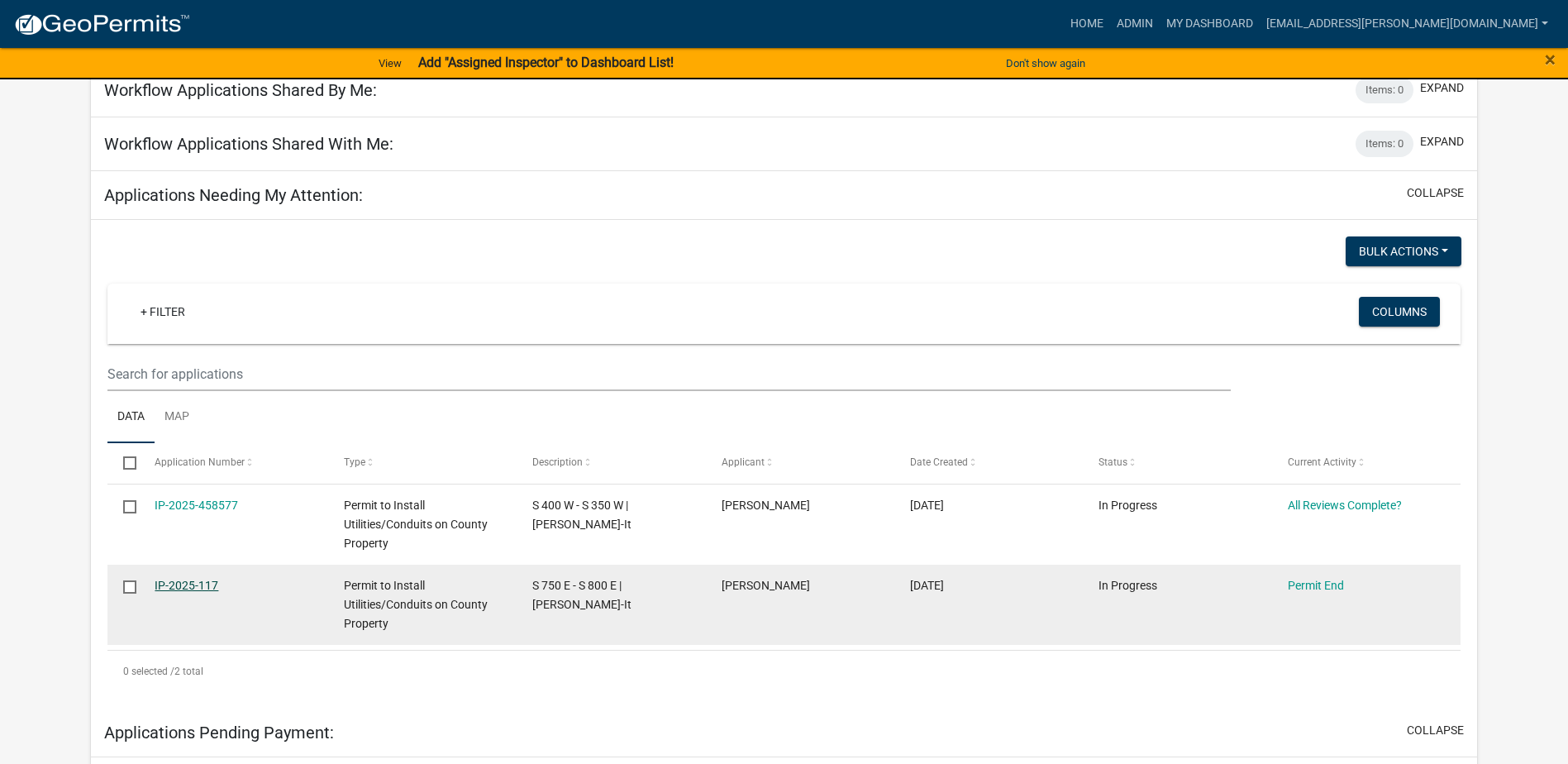
click at [174, 587] on link "IP-2025-117" at bounding box center [186, 585] width 64 height 13
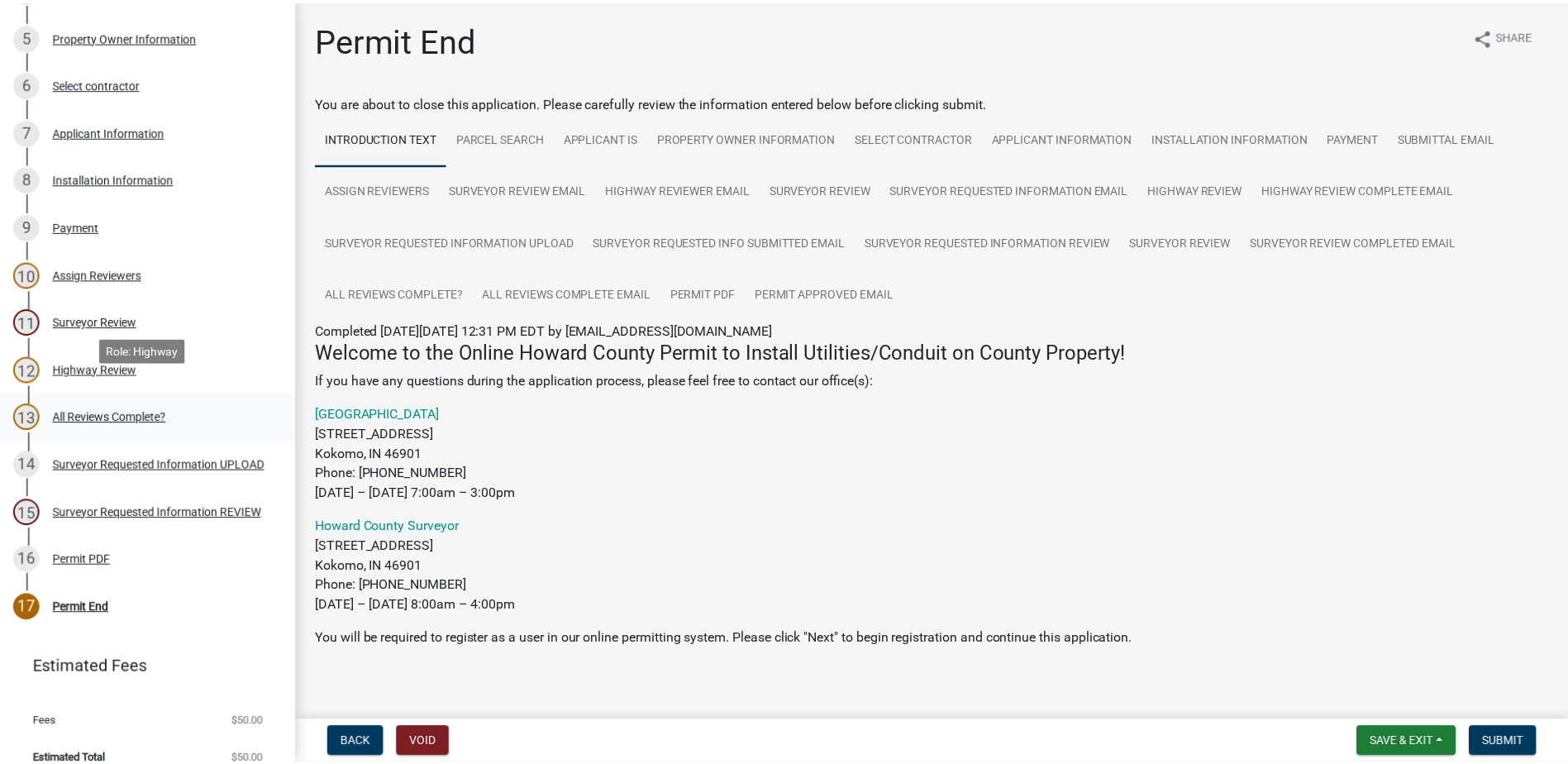
scroll to position [542, 0]
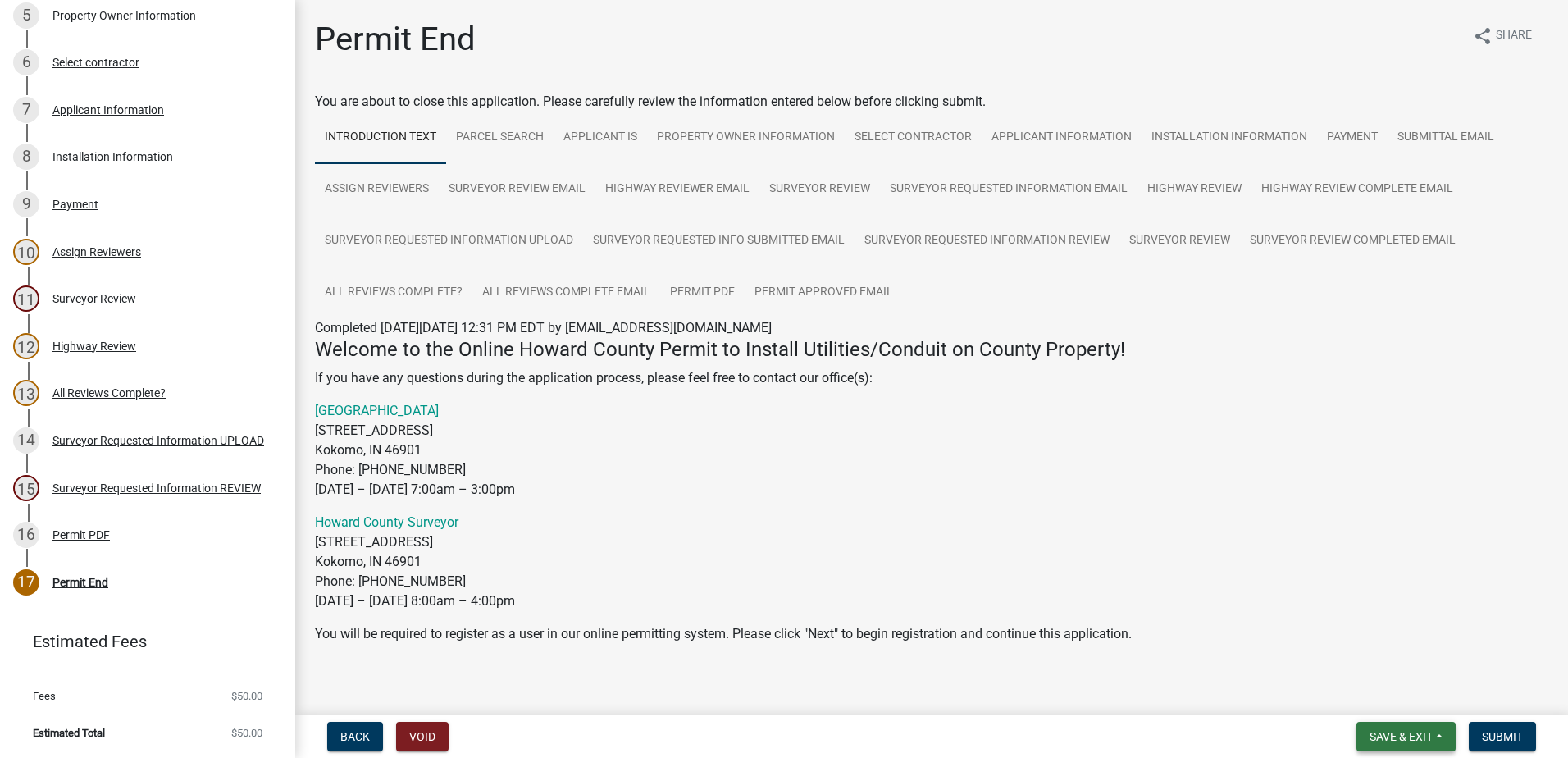
click at [1392, 731] on span "Save & Exit" at bounding box center [1401, 736] width 63 height 13
click at [1374, 693] on button "Save & Exit" at bounding box center [1390, 695] width 132 height 40
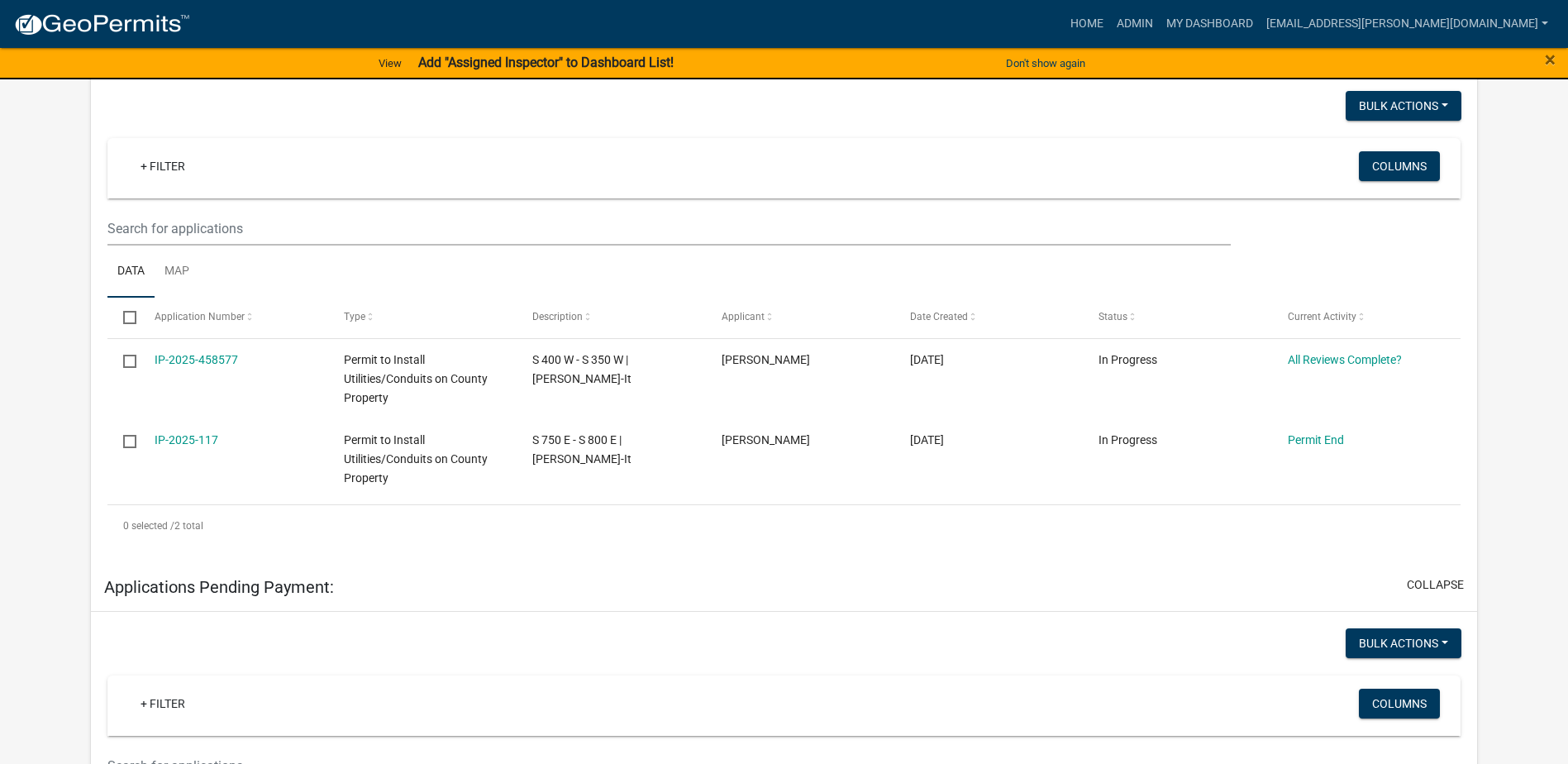
scroll to position [330, 0]
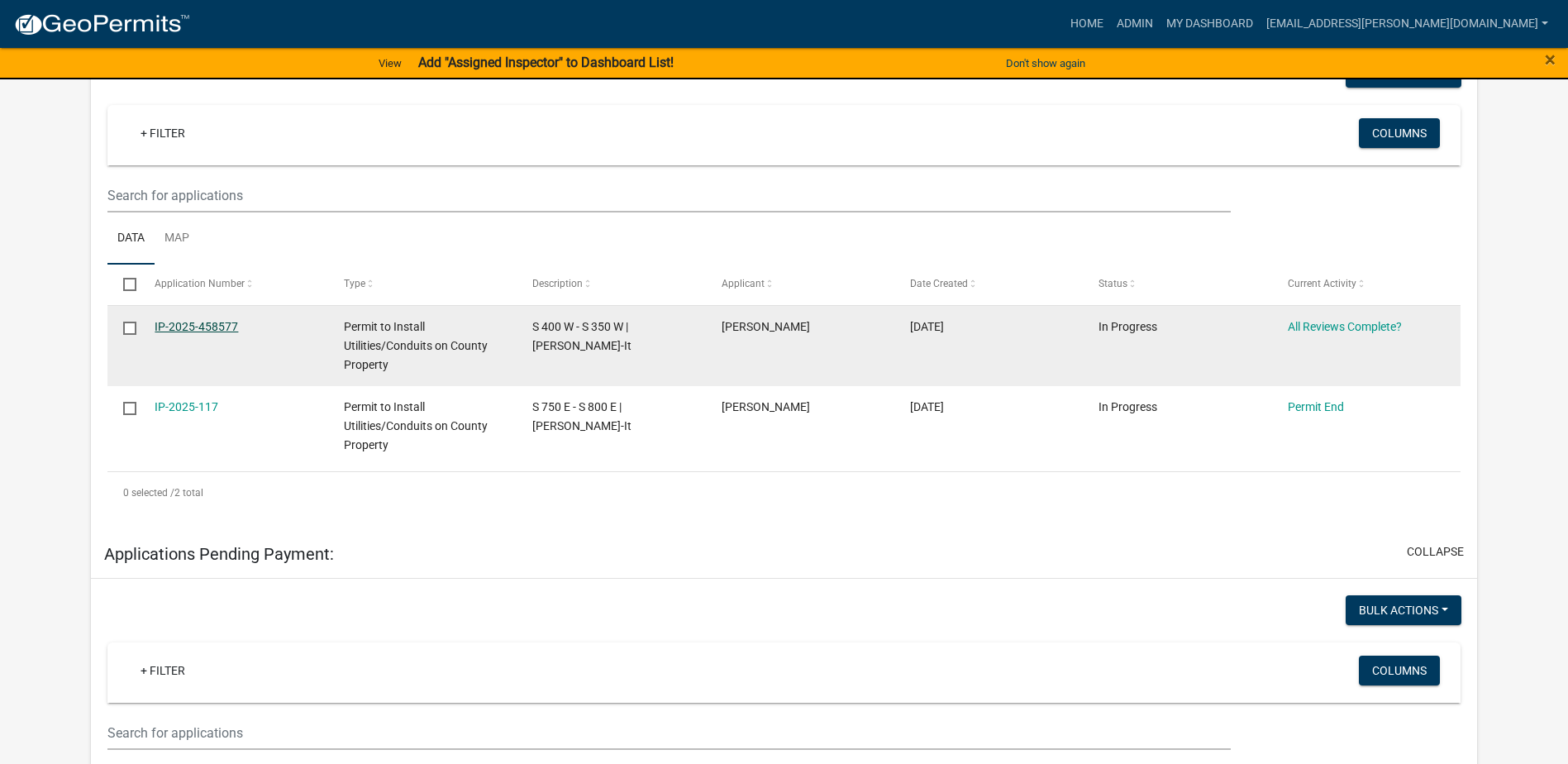
click at [199, 326] on link "IP-2025-458577" at bounding box center [196, 327] width 83 height 13
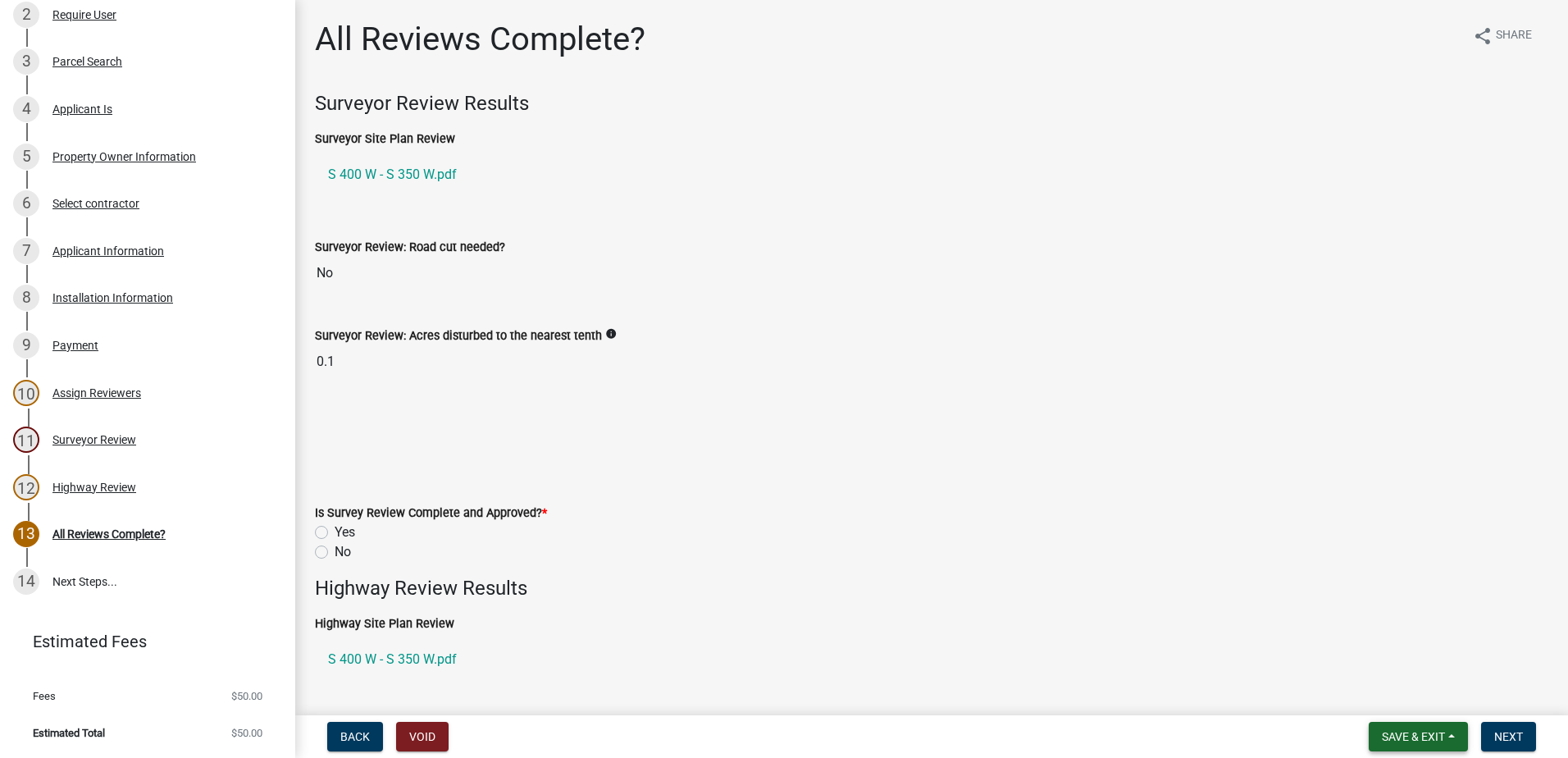
click at [1401, 746] on button "Save & Exit" at bounding box center [1418, 736] width 99 height 29
click at [1385, 698] on button "Save & Exit" at bounding box center [1402, 695] width 132 height 40
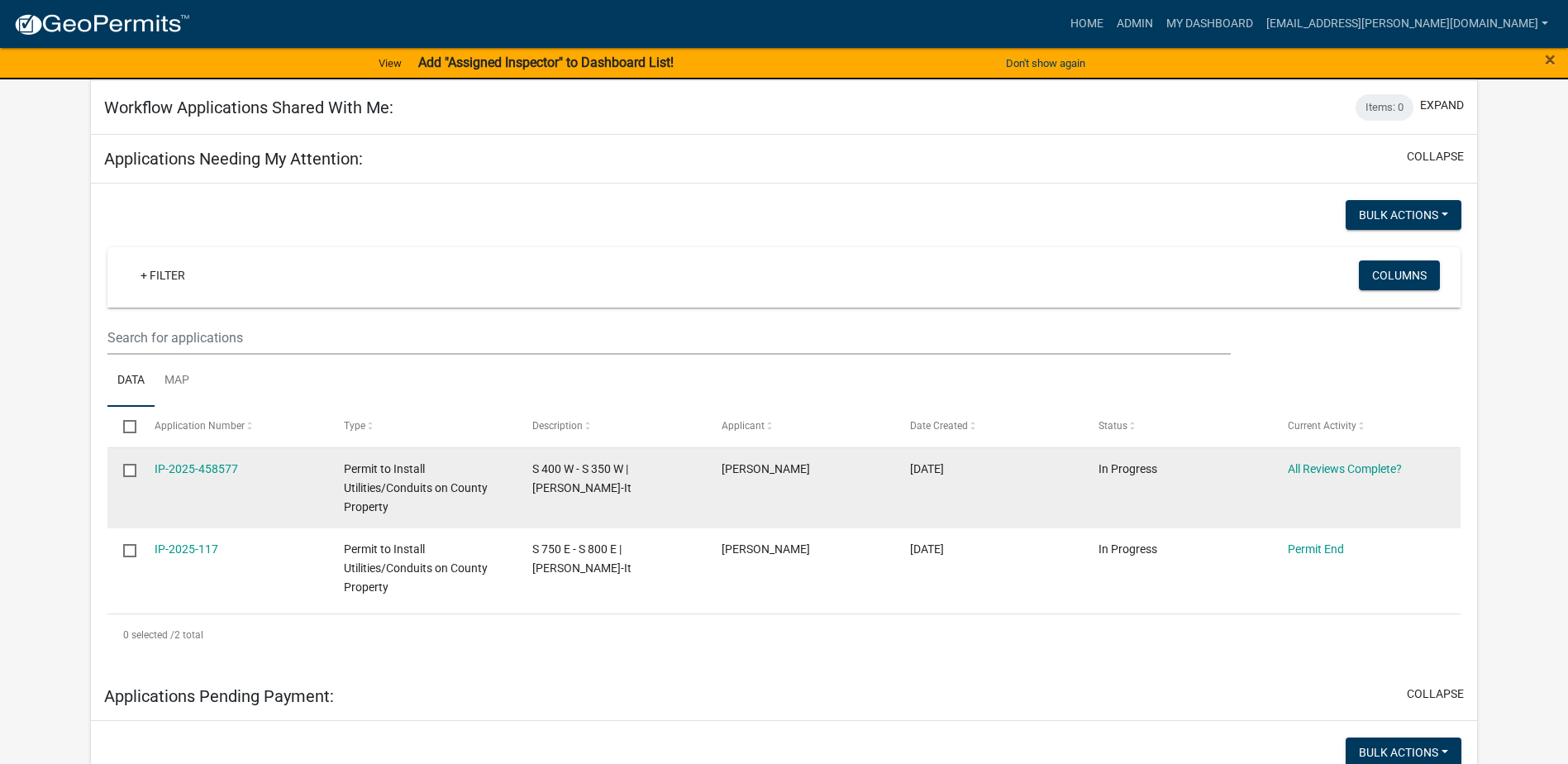
scroll to position [226, 0]
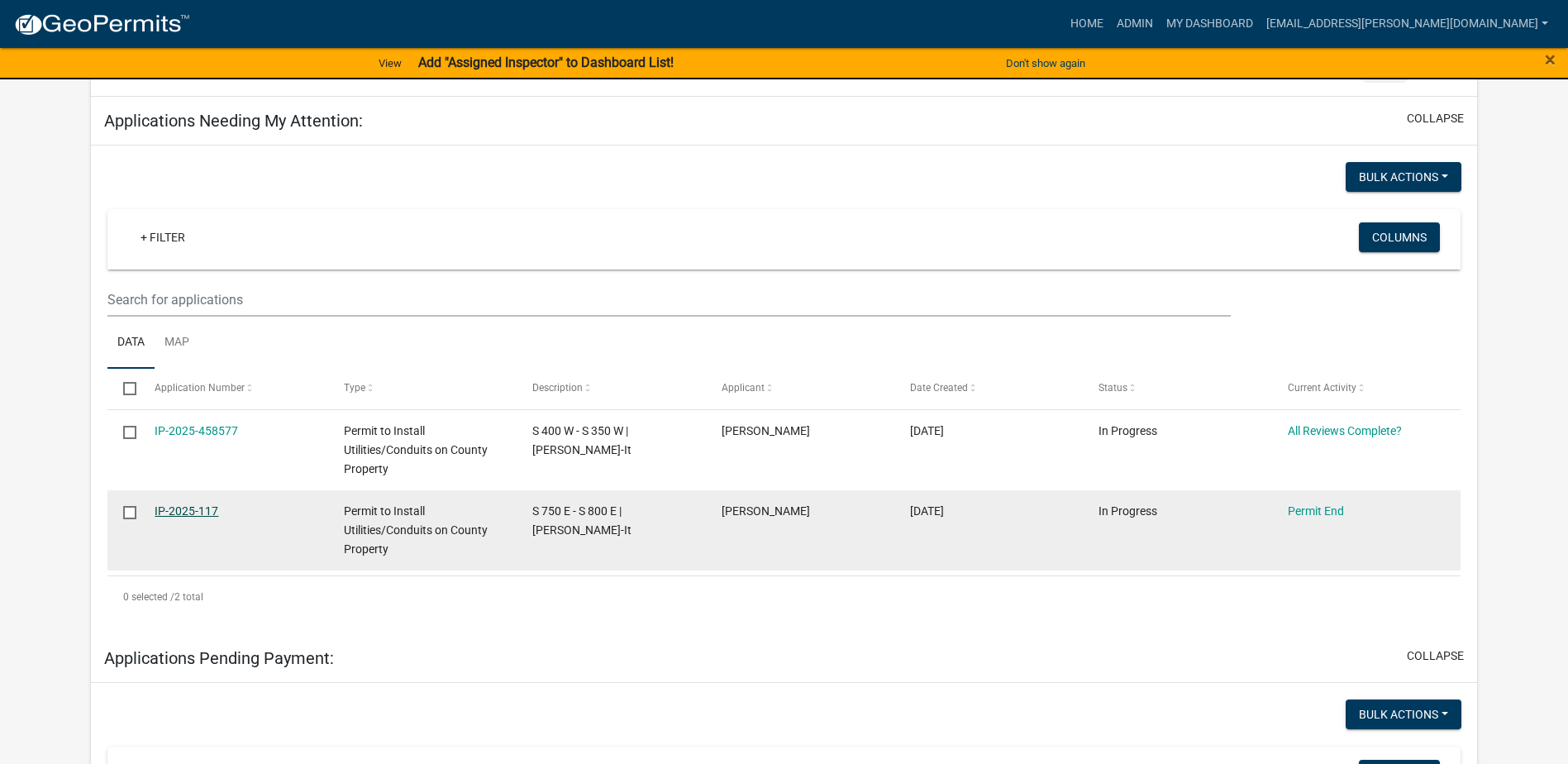
click at [208, 511] on link "IP-2025-117" at bounding box center [186, 511] width 64 height 13
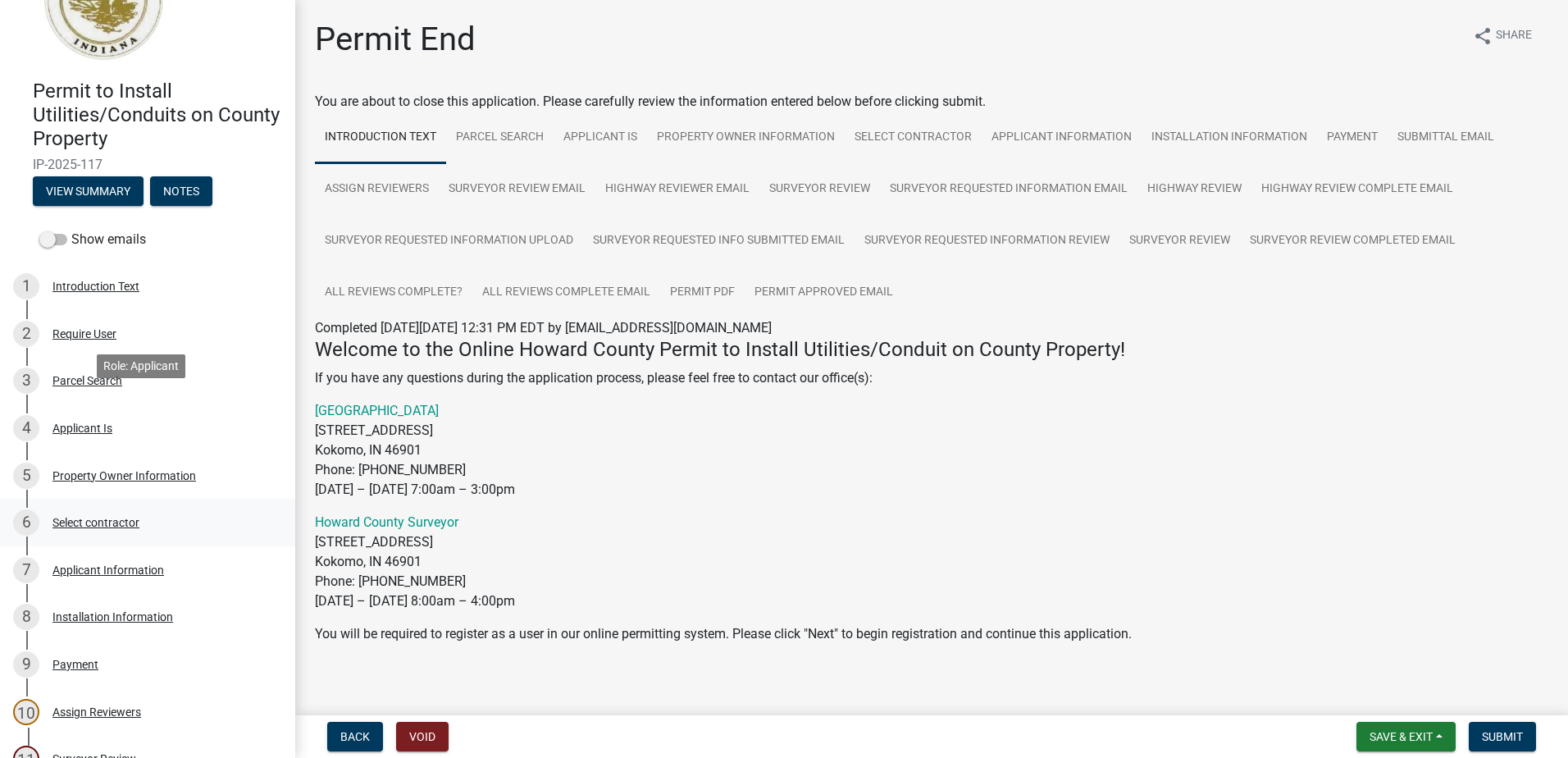
scroll to position [246, 0]
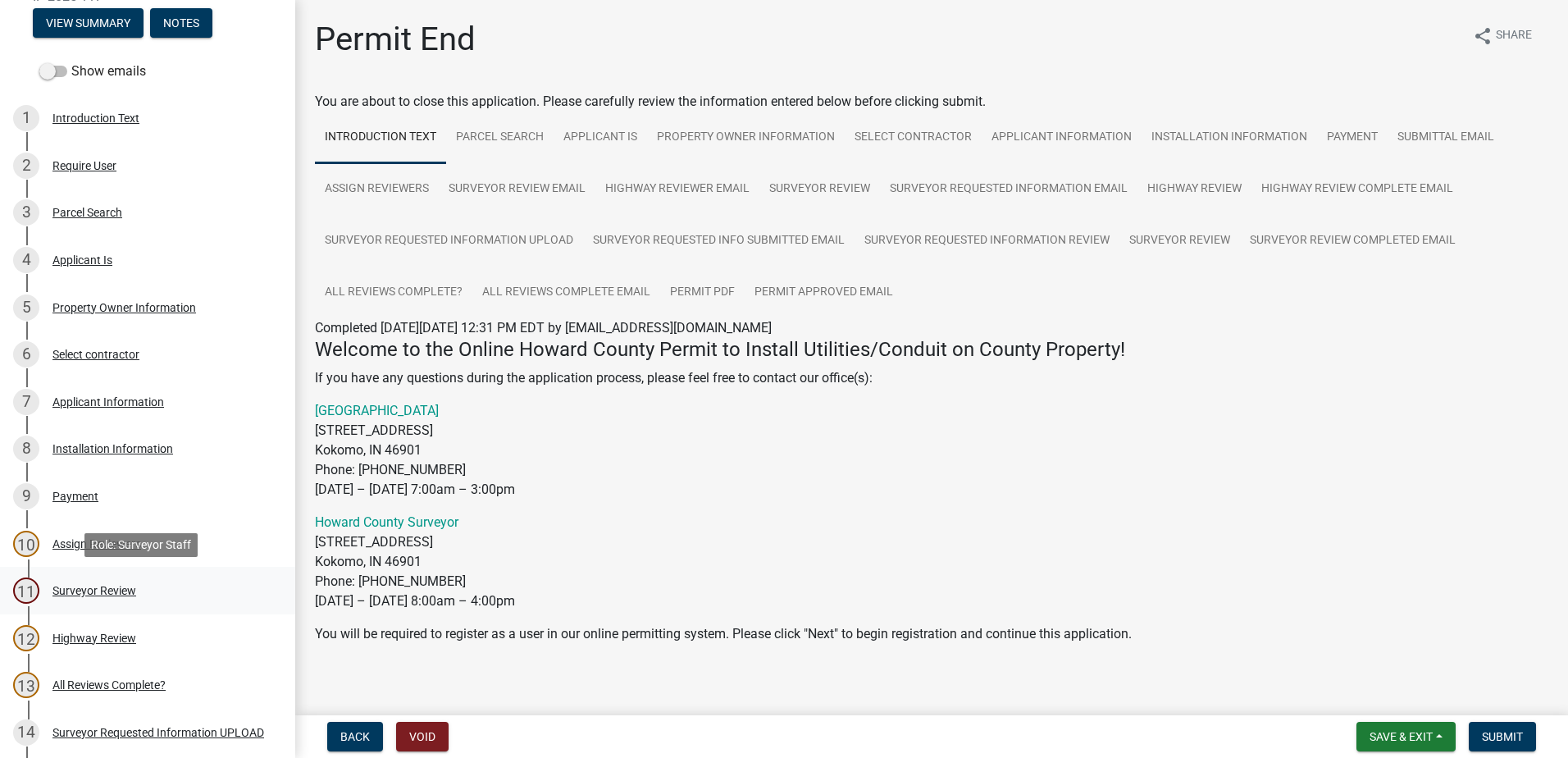
click at [94, 595] on div "Surveyor Review" at bounding box center [94, 590] width 83 height 11
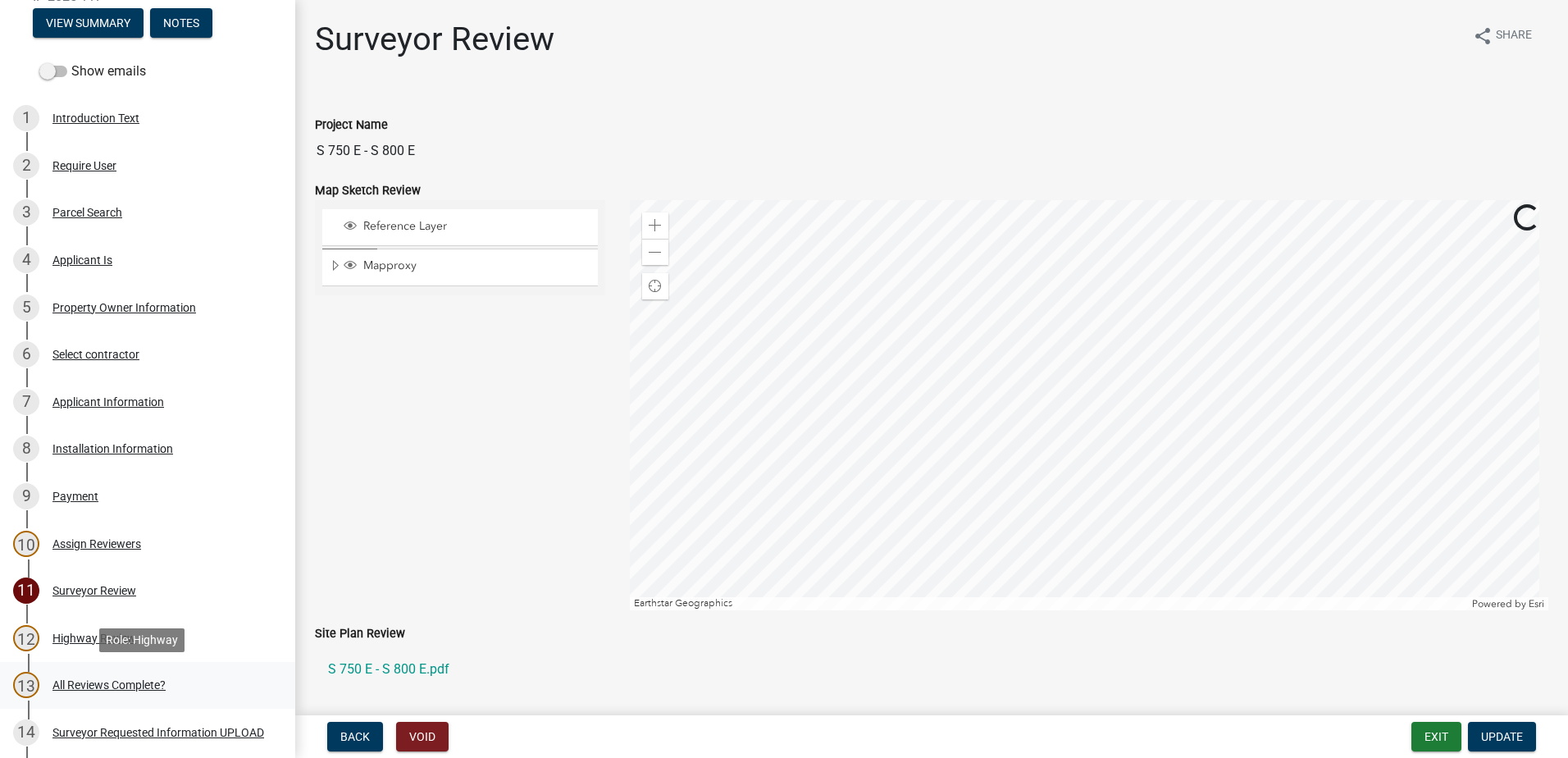
click at [87, 685] on div "All Reviews Complete?" at bounding box center [108, 685] width 113 height 11
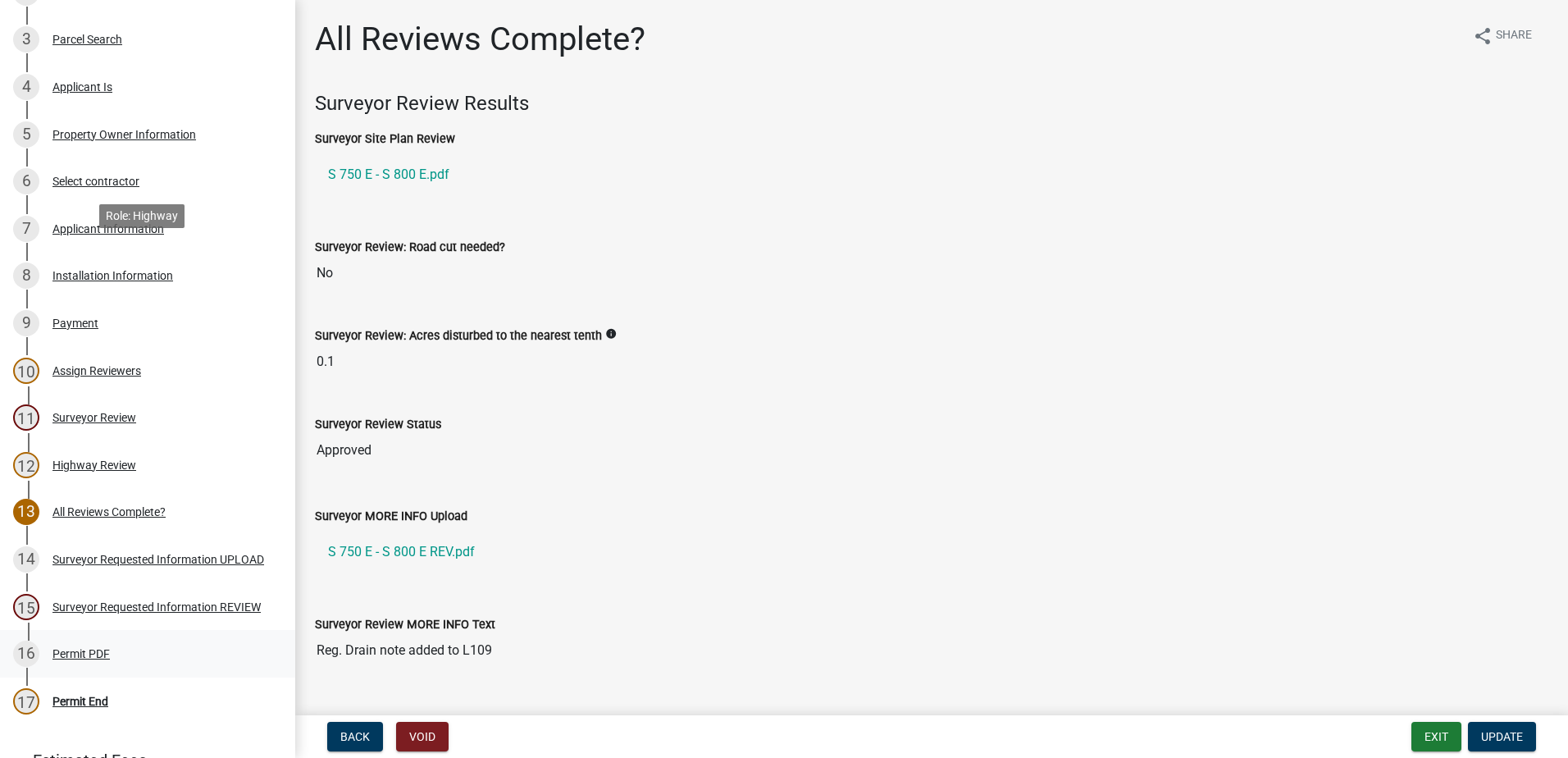
scroll to position [538, 0]
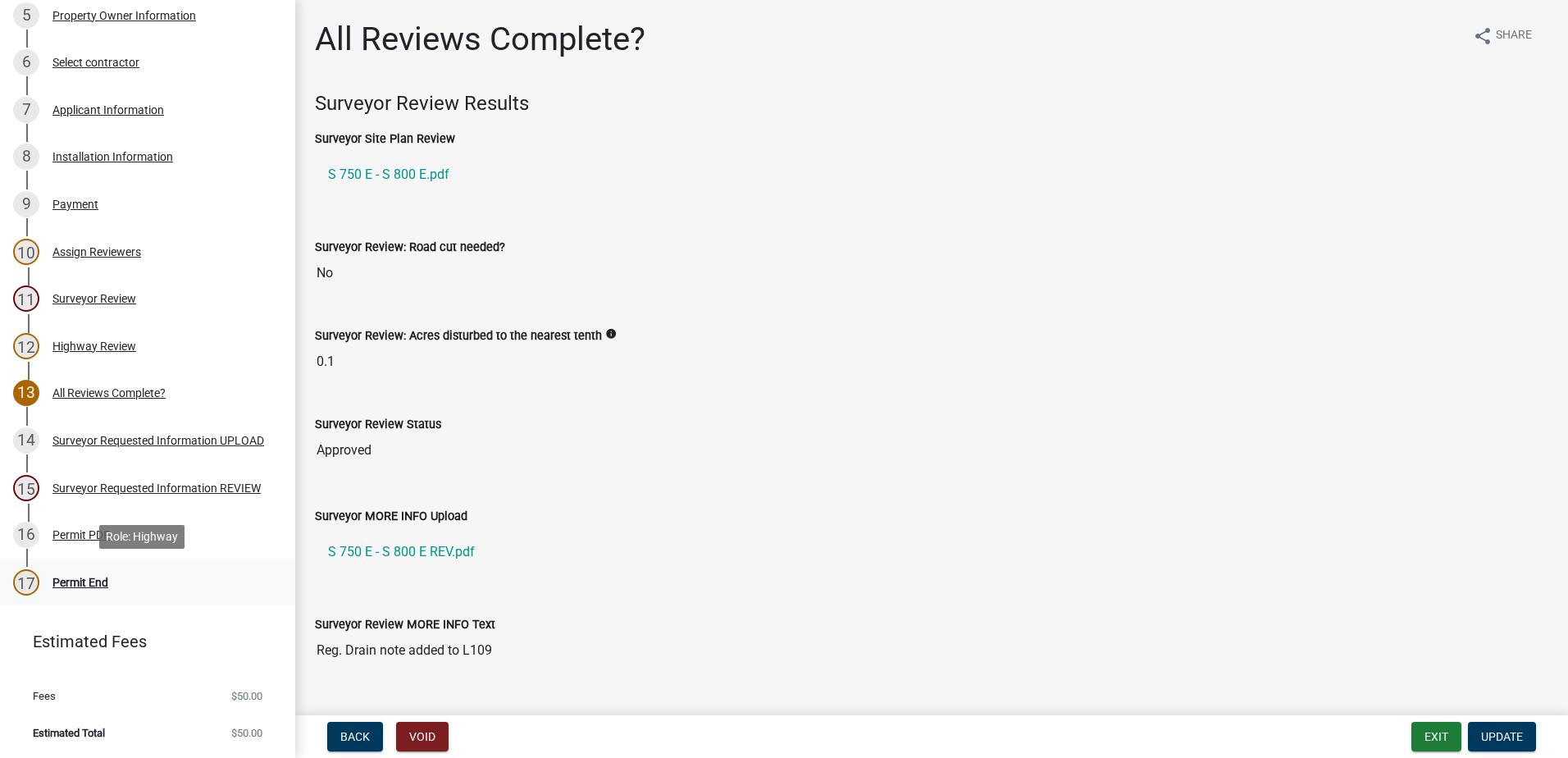
click at [92, 583] on div "Permit End" at bounding box center [80, 583] width 56 height 11
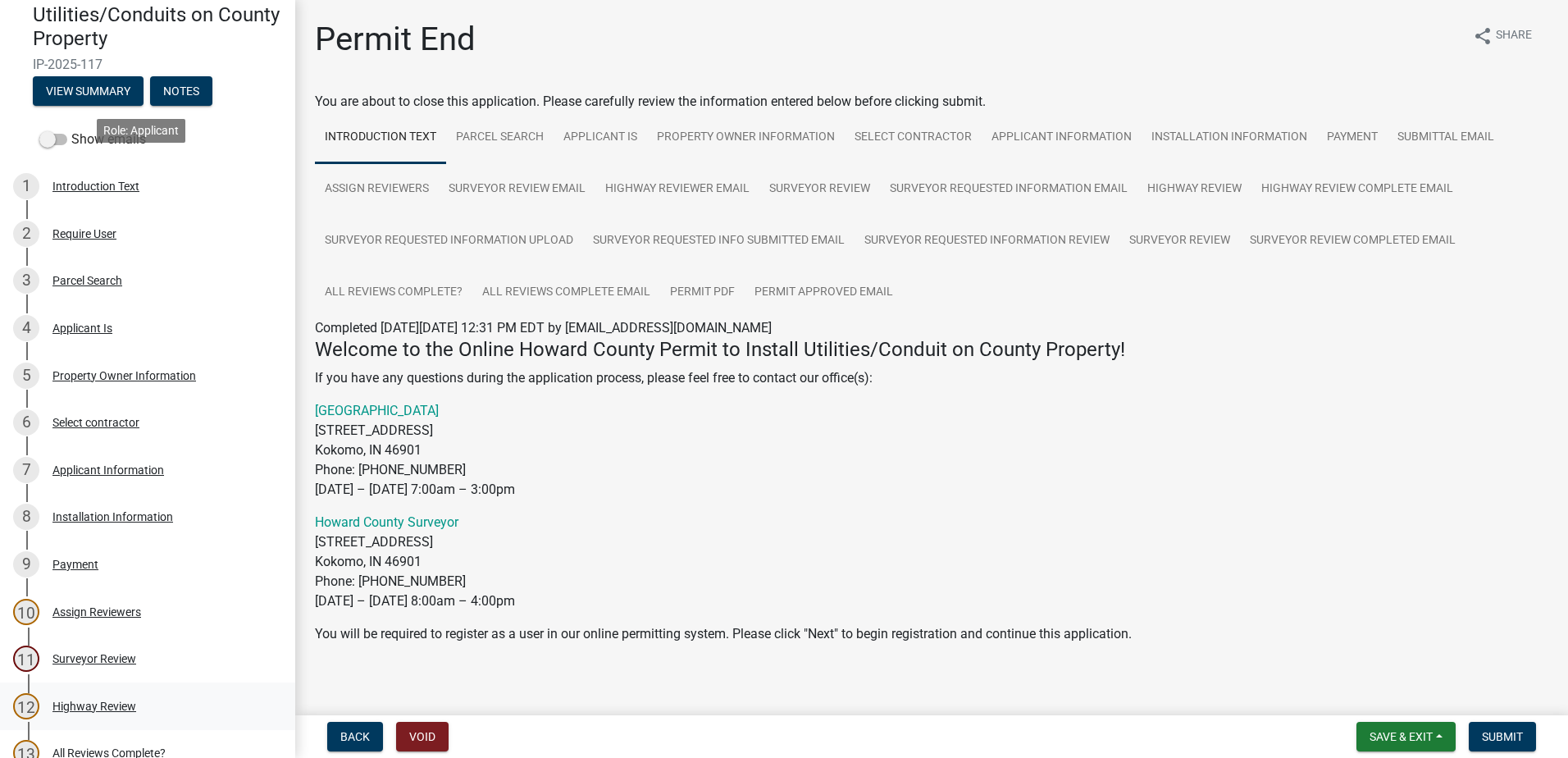
scroll to position [410, 0]
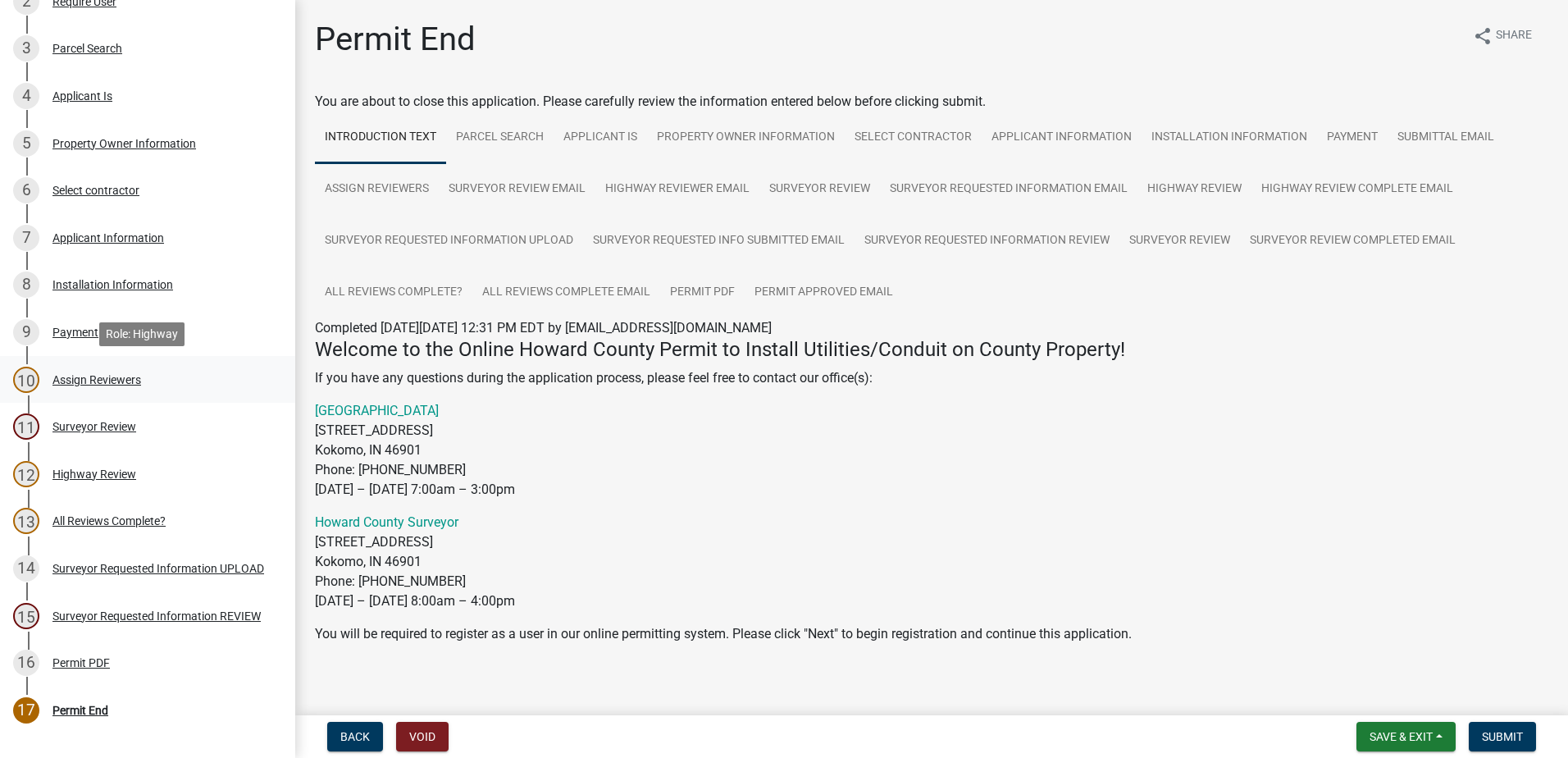
click at [100, 382] on div "Assign Reviewers" at bounding box center [96, 380] width 88 height 11
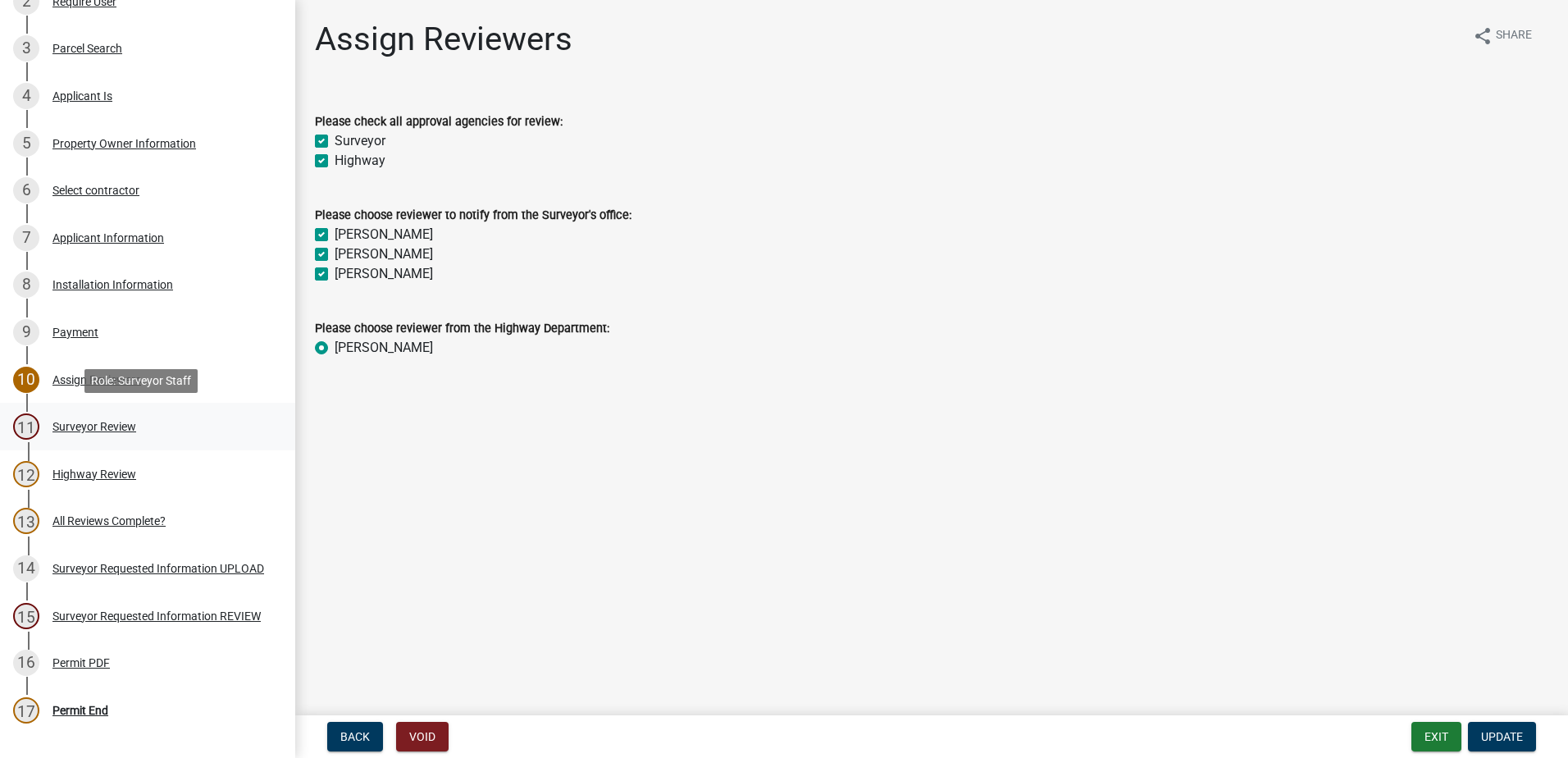
click at [104, 424] on div "Surveyor Review" at bounding box center [94, 426] width 83 height 11
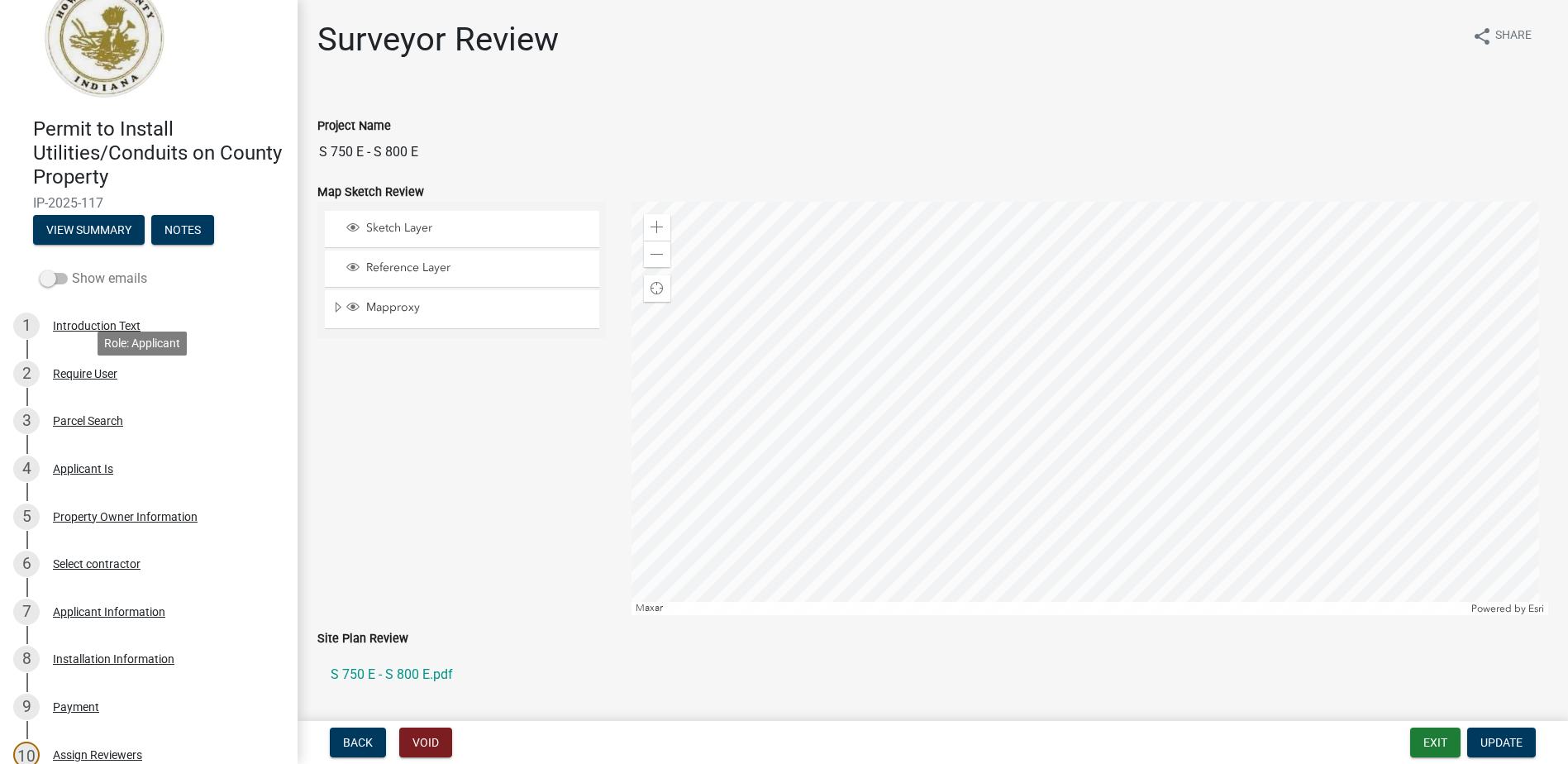
scroll to position [0, 0]
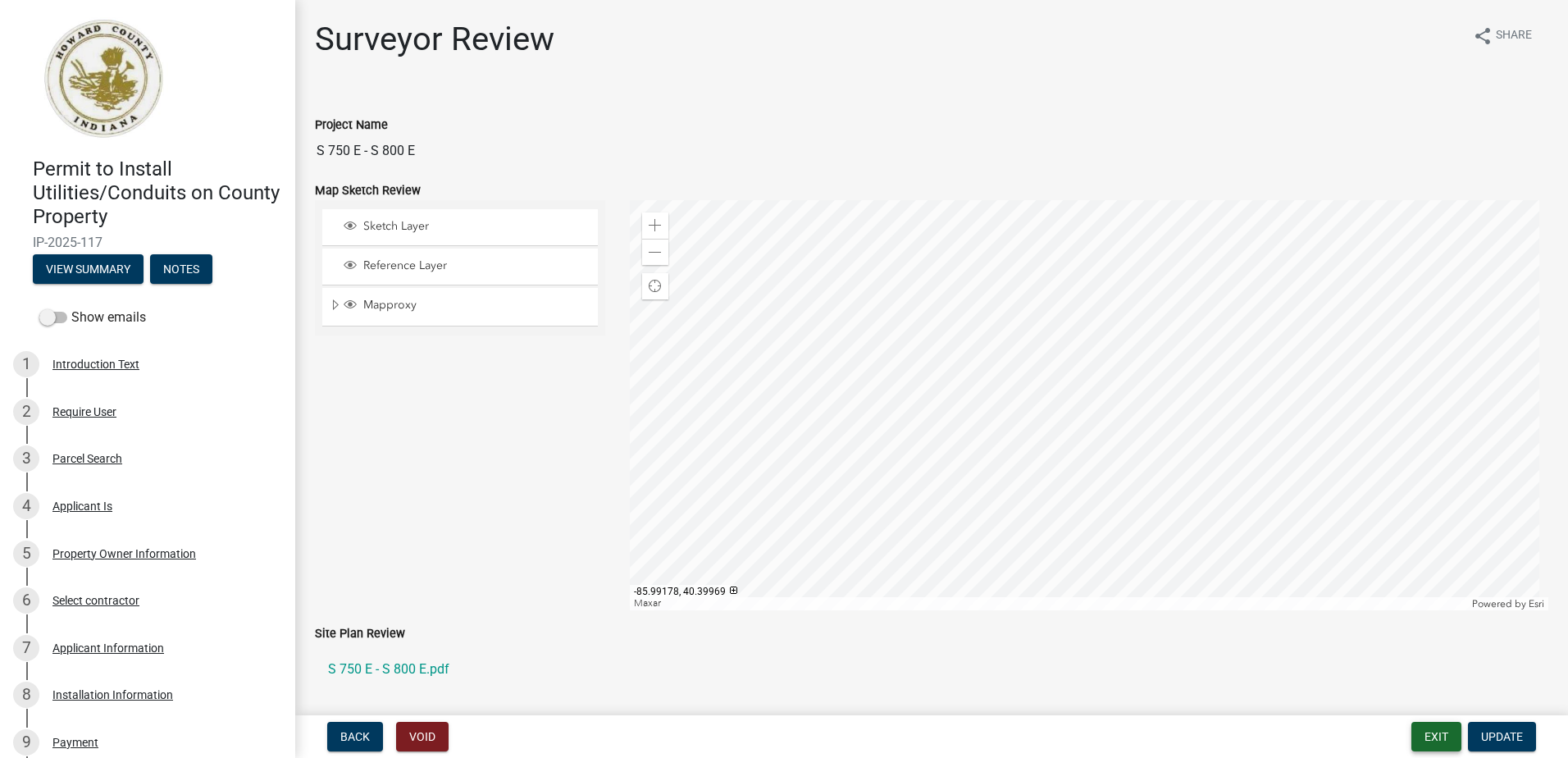
click at [1457, 736] on form "Exit Update" at bounding box center [1477, 736] width 132 height 29
click at [1445, 736] on button "Exit" at bounding box center [1436, 736] width 50 height 29
